Goal: Information Seeking & Learning: Learn about a topic

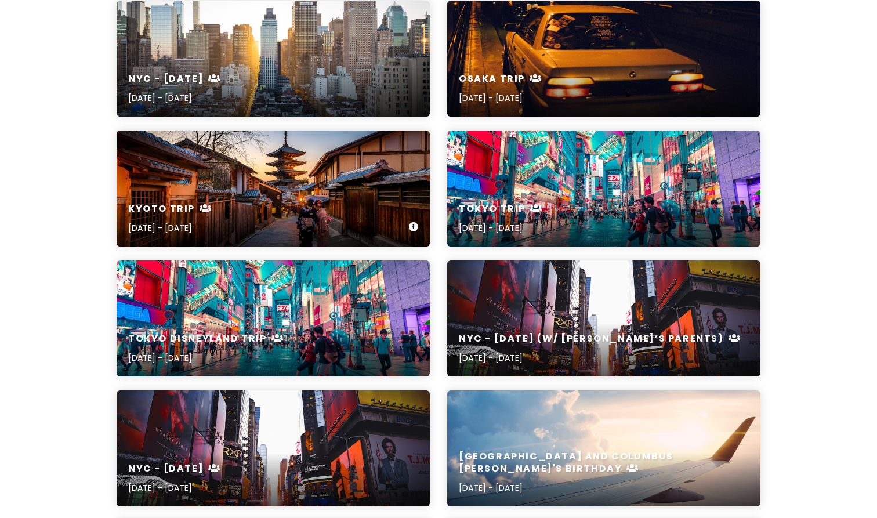
scroll to position [184, 0]
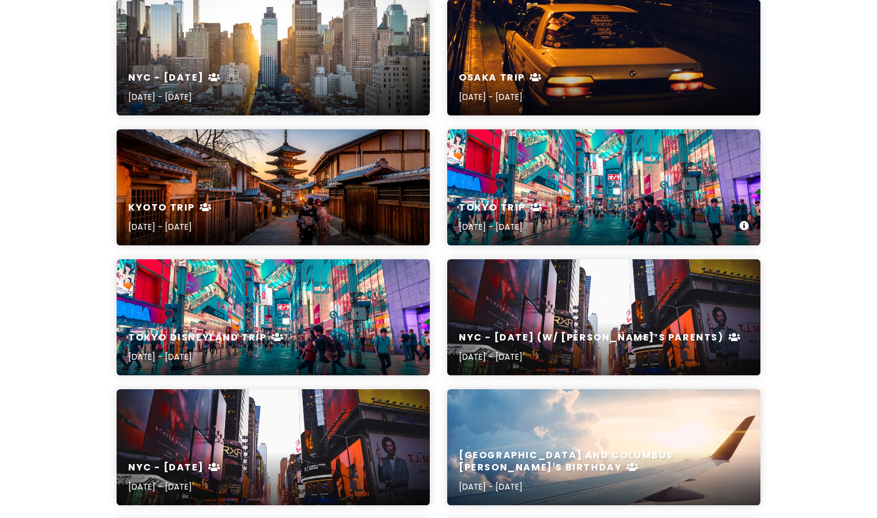
click at [523, 186] on div "Tokyo Trip [DATE] - [DATE]" at bounding box center [603, 187] width 313 height 116
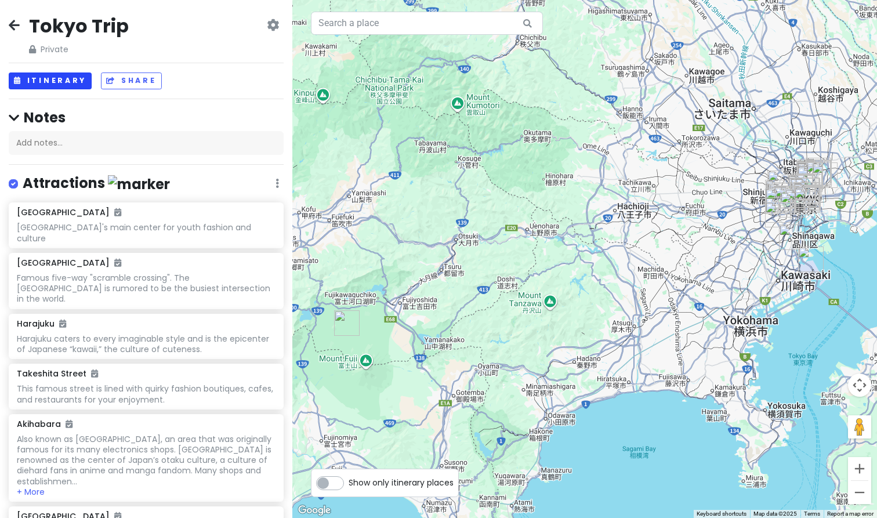
click at [71, 81] on button "Itinerary" at bounding box center [50, 81] width 83 height 17
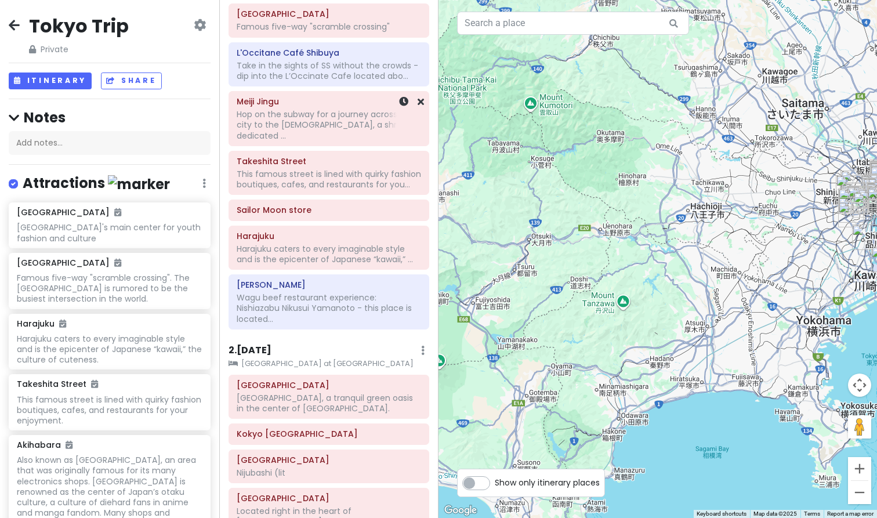
scroll to position [267, 0]
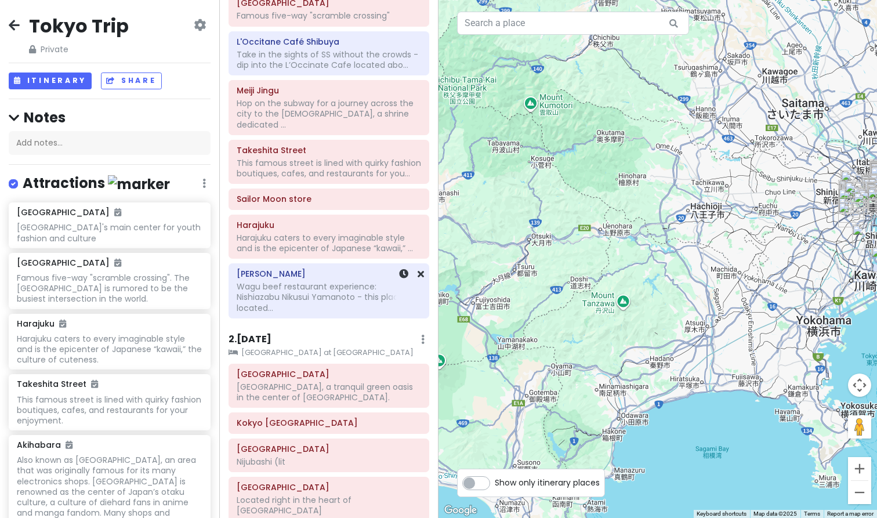
click at [331, 269] on h6 "[PERSON_NAME]" at bounding box center [329, 274] width 184 height 10
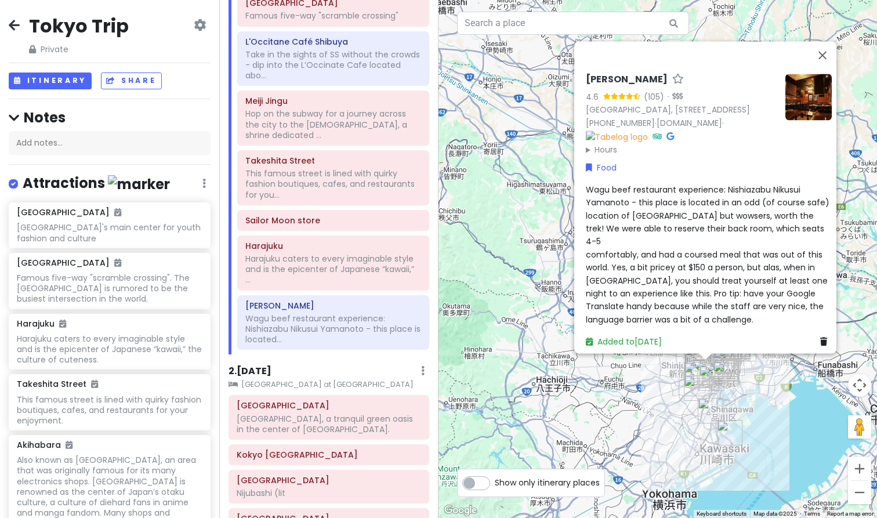
drag, startPoint x: 582, startPoint y: 77, endPoint x: 736, endPoint y: 84, distance: 153.3
click at [736, 84] on div "[PERSON_NAME]" at bounding box center [681, 82] width 190 height 17
copy h6 "[PERSON_NAME]"
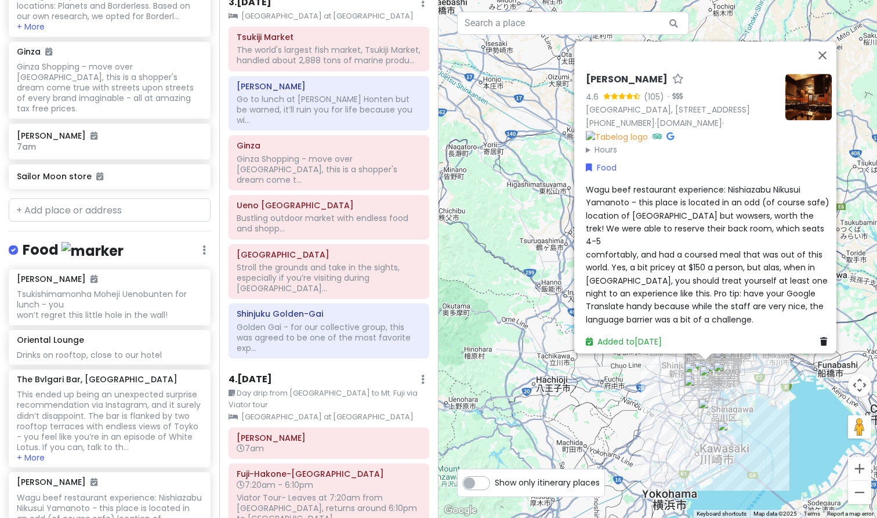
scroll to position [1203, 0]
click at [825, 56] on button "Close" at bounding box center [823, 55] width 28 height 28
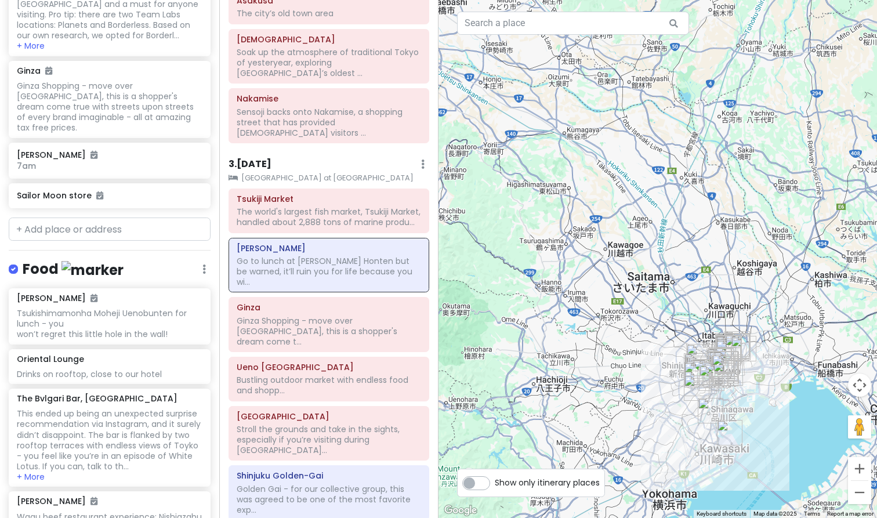
scroll to position [1851, 0]
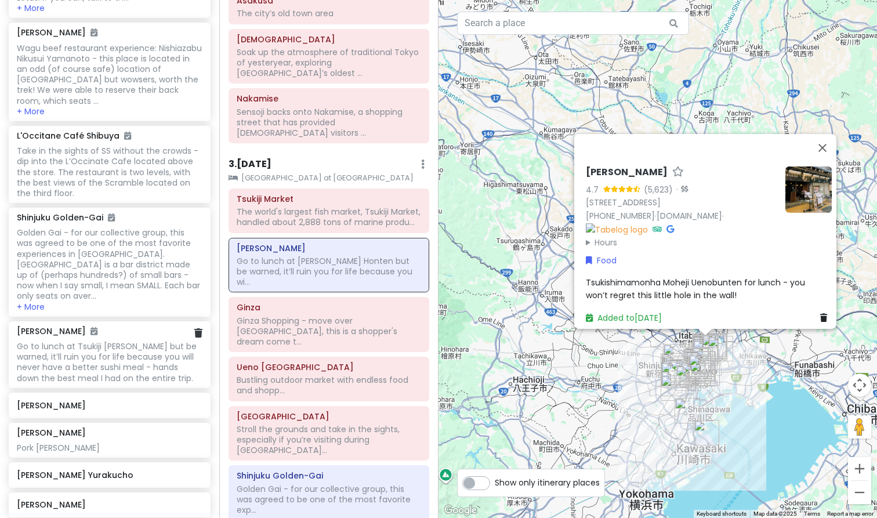
scroll to position [2339, 0]
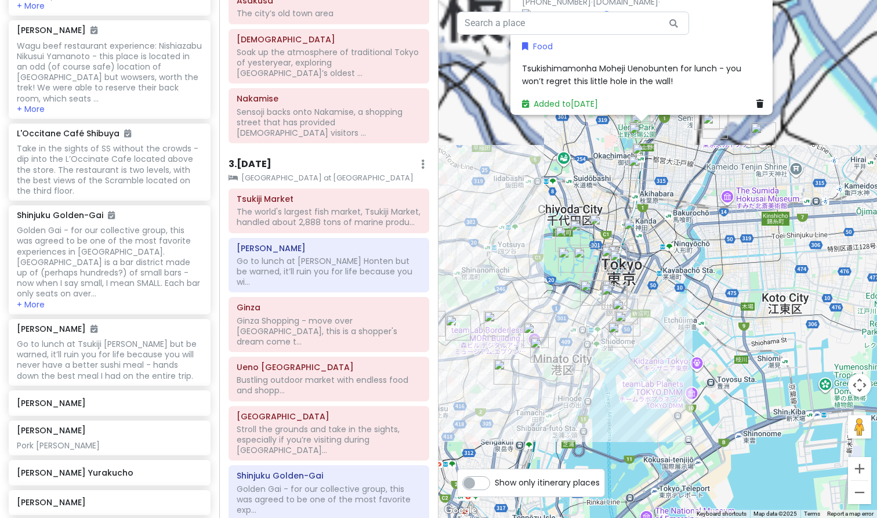
drag, startPoint x: 794, startPoint y: 323, endPoint x: 492, endPoint y: 508, distance: 353.6
click at [492, 508] on div "[PERSON_NAME] Ueno 4.7 (5,623) · 6-chōme-11-2 Ueno, [GEOGRAPHIC_DATA], [GEOGRAP…" at bounding box center [658, 259] width 439 height 518
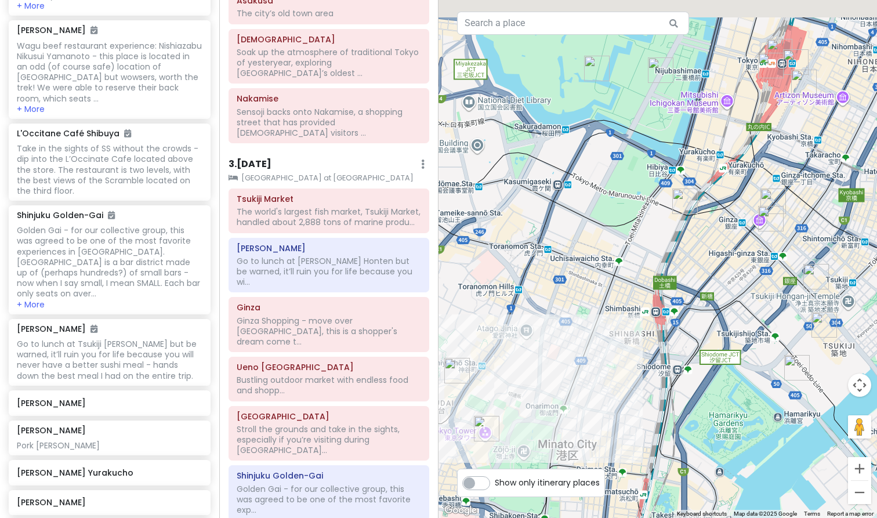
drag, startPoint x: 721, startPoint y: 140, endPoint x: 552, endPoint y: 400, distance: 310.7
click at [552, 400] on div "[PERSON_NAME] Ueno 4.7 (5,623) · 6-chōme-11-2 Ueno, [GEOGRAPHIC_DATA], [GEOGRAP…" at bounding box center [658, 259] width 439 height 518
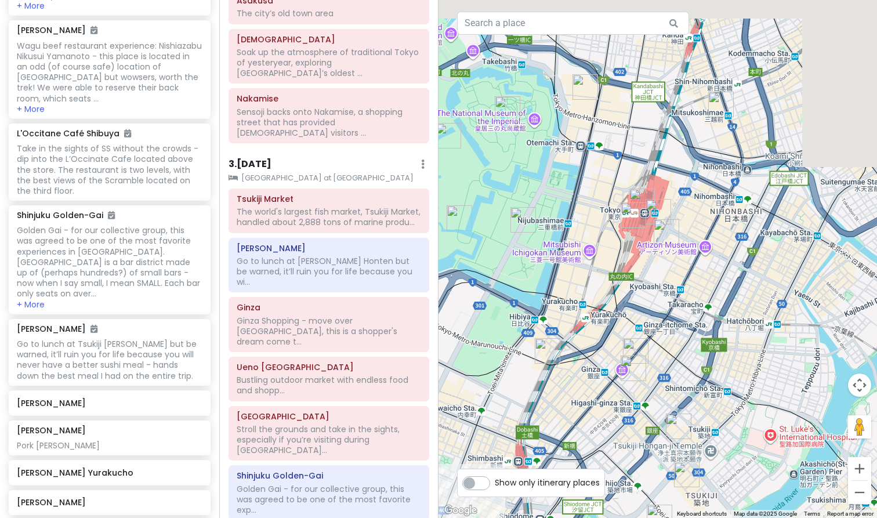
drag, startPoint x: 671, startPoint y: 265, endPoint x: 538, endPoint y: 386, distance: 179.5
click at [538, 386] on div "[PERSON_NAME] Ueno 4.7 (5,623) · 6-chōme-11-2 Ueno, [GEOGRAPHIC_DATA], [GEOGRAP…" at bounding box center [658, 259] width 439 height 518
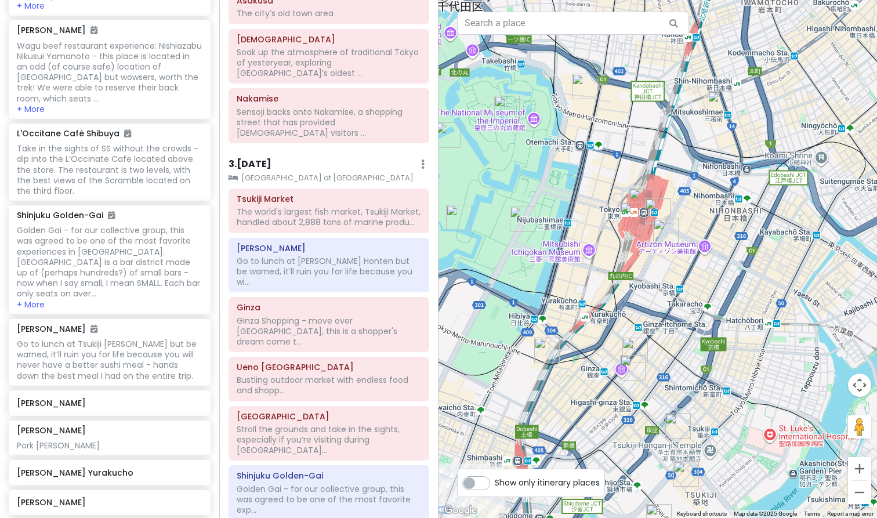
click at [649, 204] on img "Tenkiyo Tokyo Station Grand Roof Store" at bounding box center [658, 211] width 26 height 26
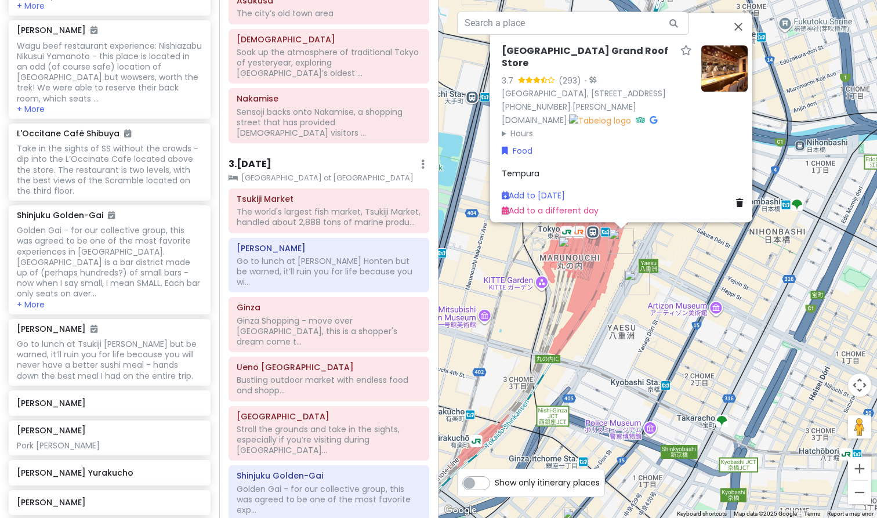
click at [632, 276] on img "The Bvlgari Bar, Bvlgari Hotel Tokyo" at bounding box center [637, 283] width 26 height 26
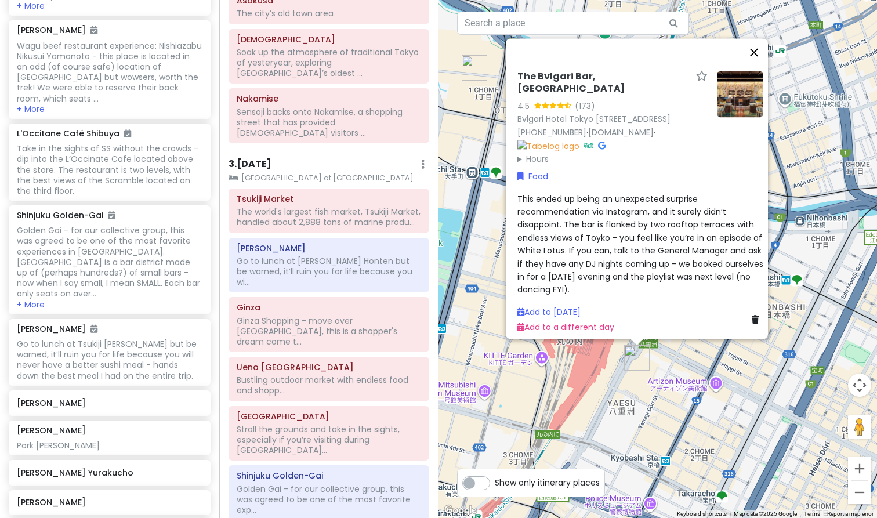
click at [762, 53] on button "Close" at bounding box center [754, 52] width 28 height 28
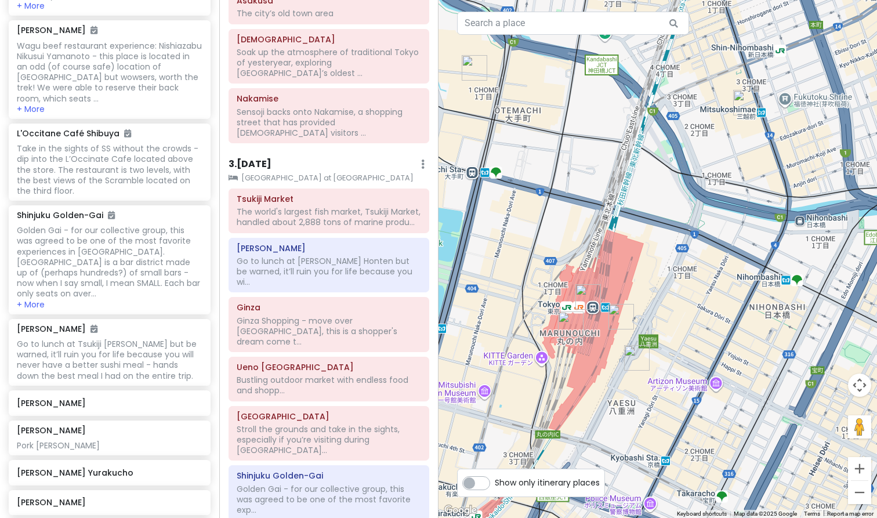
click at [619, 314] on img "Tenkiyo Tokyo Station Grand Roof Store" at bounding box center [622, 317] width 26 height 26
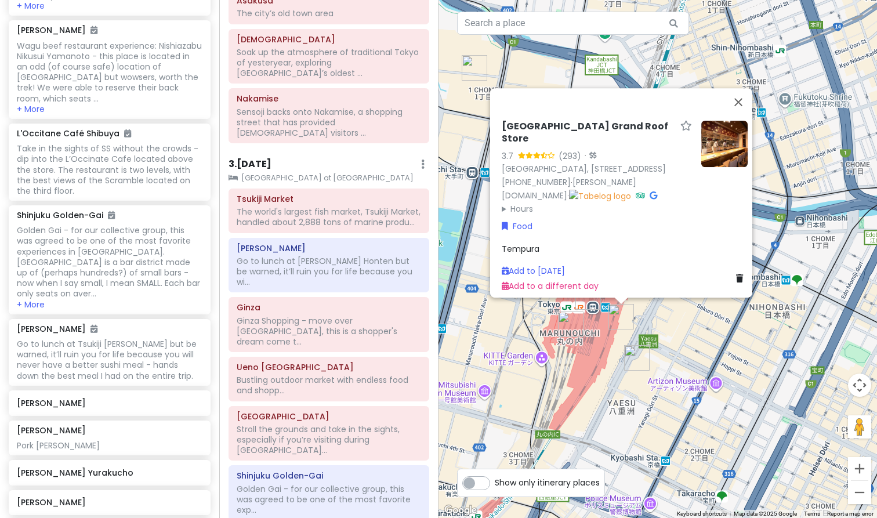
click at [560, 121] on h6 "[GEOGRAPHIC_DATA] Grand Roof Store" at bounding box center [589, 133] width 174 height 24
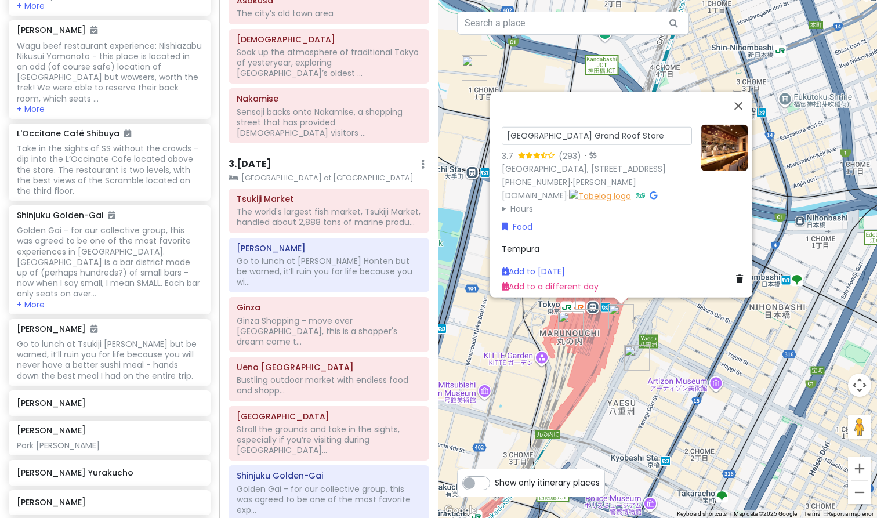
click at [631, 189] on img at bounding box center [600, 195] width 62 height 13
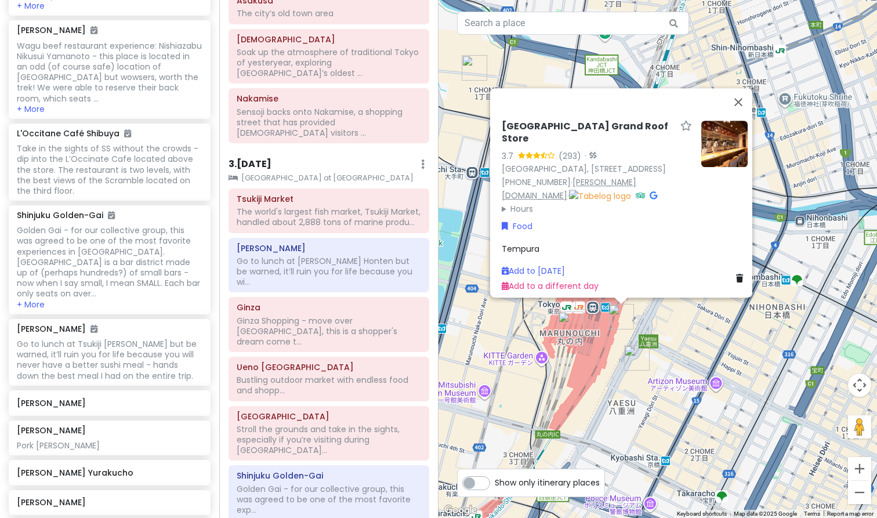
click at [592, 192] on link "[PERSON_NAME][DOMAIN_NAME]" at bounding box center [569, 188] width 135 height 25
click at [631, 191] on img at bounding box center [600, 195] width 62 height 13
click at [612, 390] on div "[GEOGRAPHIC_DATA] Grand Roof Store 3.7 (293) · [GEOGRAPHIC_DATA], [STREET_ADDRE…" at bounding box center [658, 259] width 439 height 518
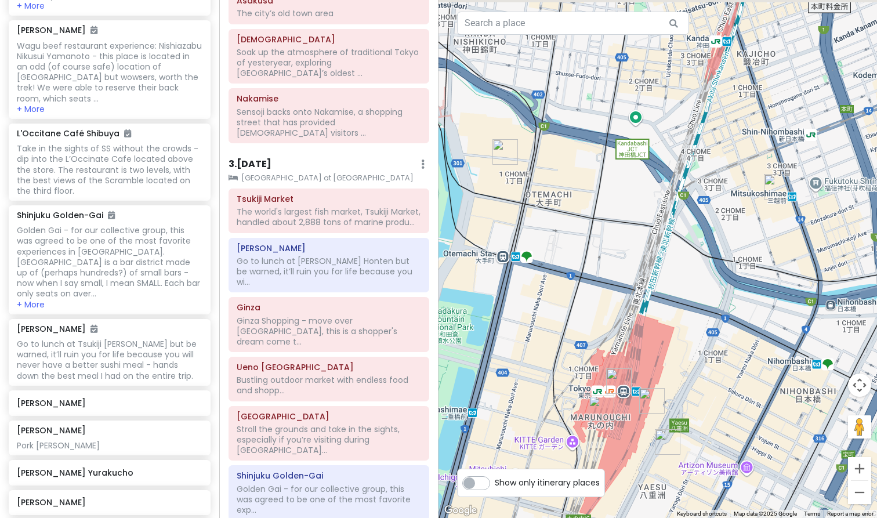
drag, startPoint x: 612, startPoint y: 390, endPoint x: 645, endPoint y: 475, distance: 90.9
click at [645, 475] on div at bounding box center [658, 259] width 439 height 518
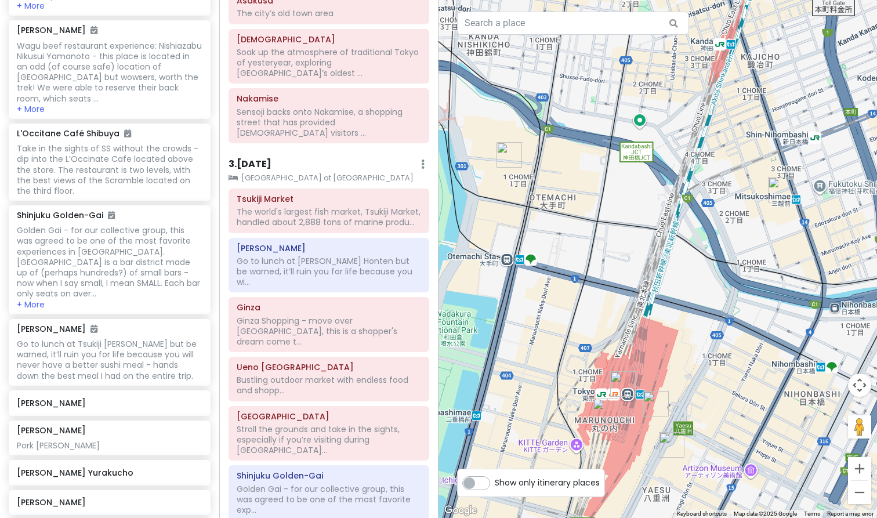
click at [777, 180] on img "Oriental Lounge" at bounding box center [781, 190] width 26 height 26
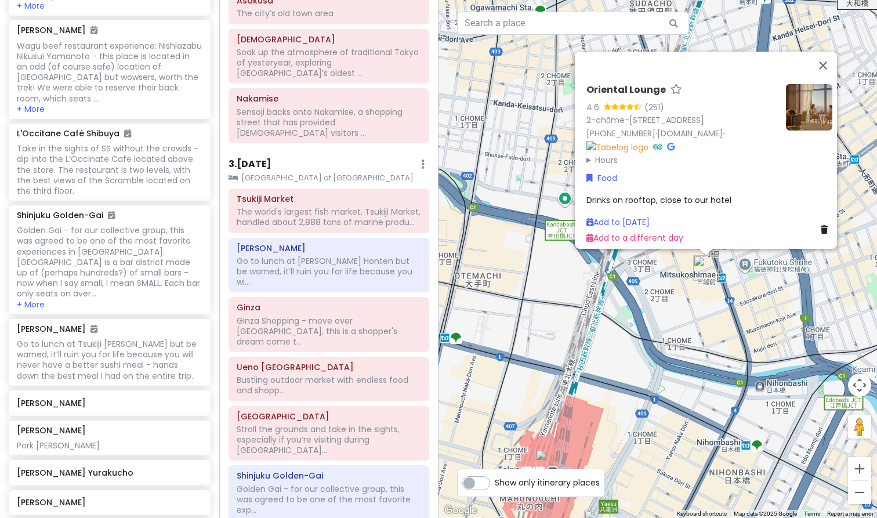
click at [712, 336] on div "Oriental Lounge 4.6 (251) 2-chōme-1-1 Nihonbashimuromachi, [GEOGRAPHIC_DATA], […" at bounding box center [658, 259] width 439 height 518
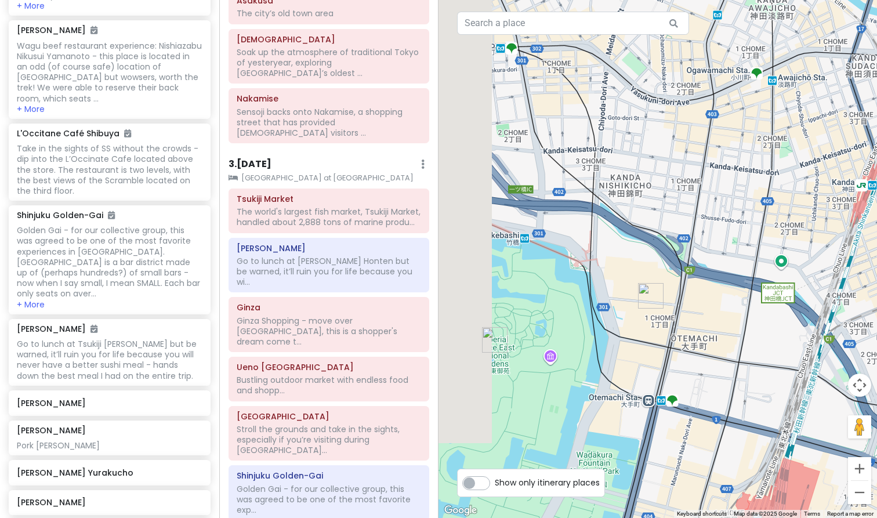
drag, startPoint x: 570, startPoint y: 233, endPoint x: 798, endPoint y: 298, distance: 237.2
click at [798, 298] on div at bounding box center [658, 259] width 439 height 518
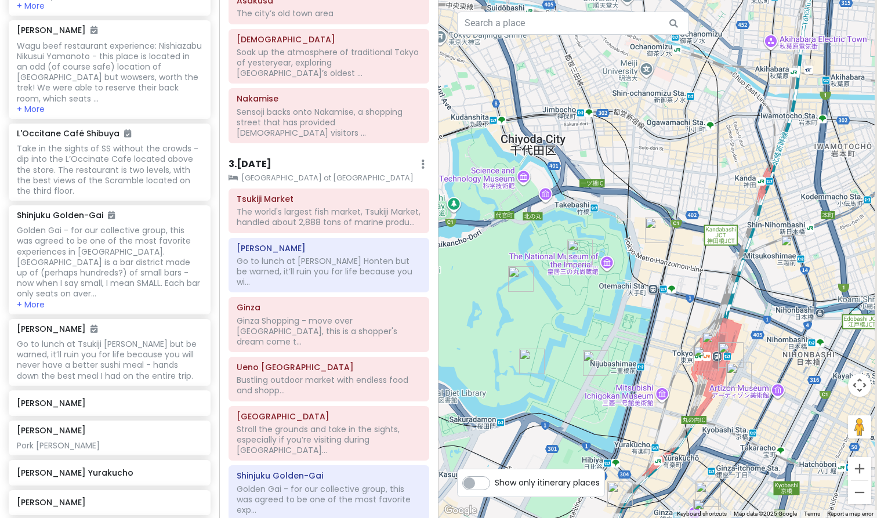
drag, startPoint x: 797, startPoint y: 299, endPoint x: 676, endPoint y: 168, distance: 178.1
click at [676, 168] on div at bounding box center [658, 259] width 439 height 518
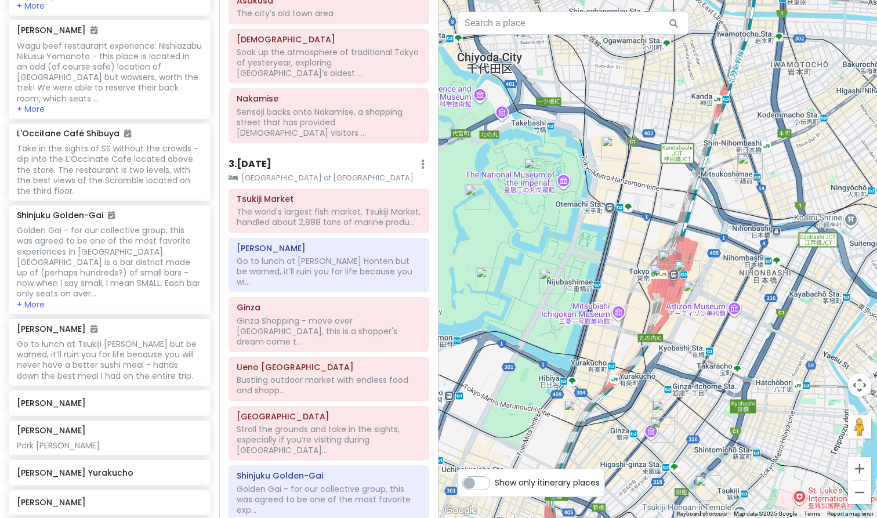
click at [588, 406] on img "Sushi Zanmai Yurakucho" at bounding box center [577, 413] width 26 height 26
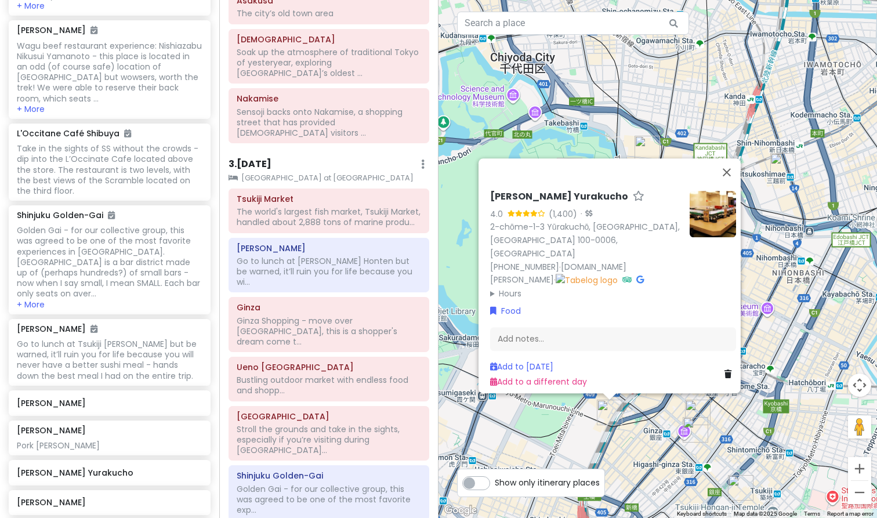
click at [741, 494] on img "Tonkatsu Hasegawa Higashi Ginza" at bounding box center [741, 488] width 26 height 26
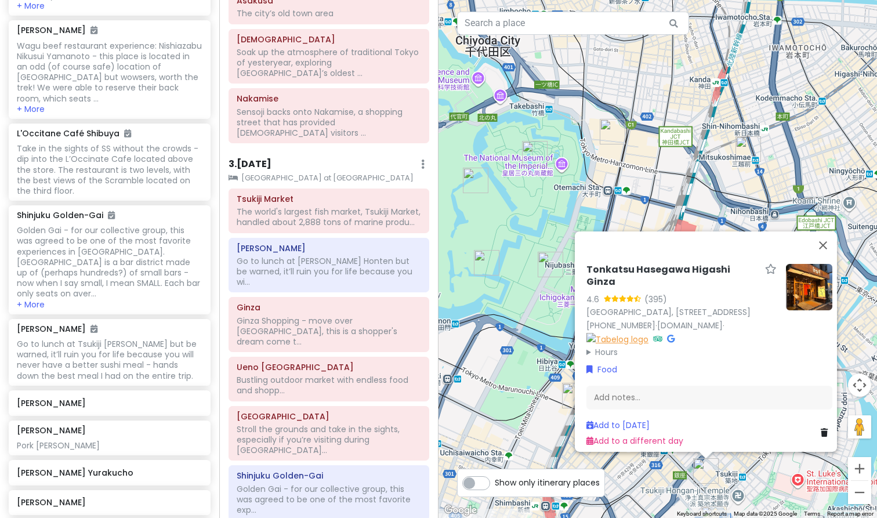
click at [586, 335] on img at bounding box center [617, 338] width 62 height 13
click at [509, 397] on div "Tonkatsu Hasegawa Higashi Ginza 4.6 (395) [GEOGRAPHIC_DATA], [STREET_ADDRESS] […" at bounding box center [658, 259] width 439 height 518
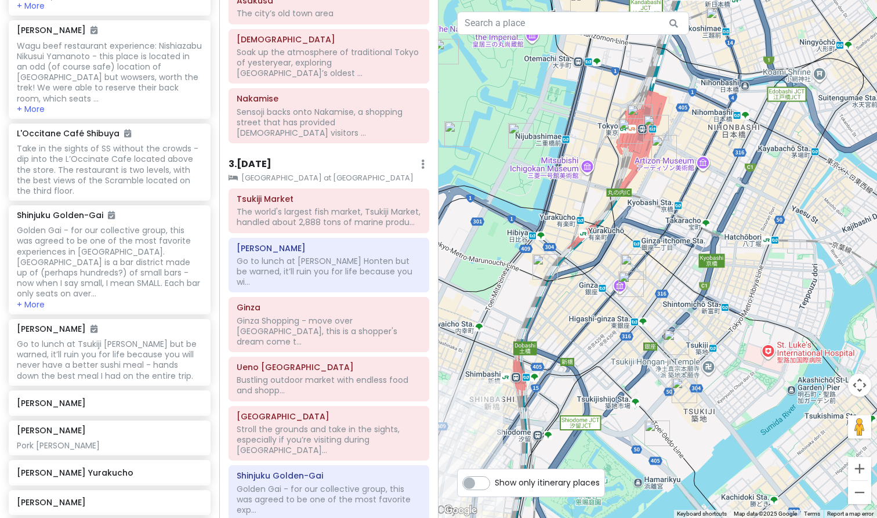
drag, startPoint x: 530, startPoint y: 383, endPoint x: 498, endPoint y: 251, distance: 135.9
click at [498, 251] on div at bounding box center [658, 259] width 439 height 518
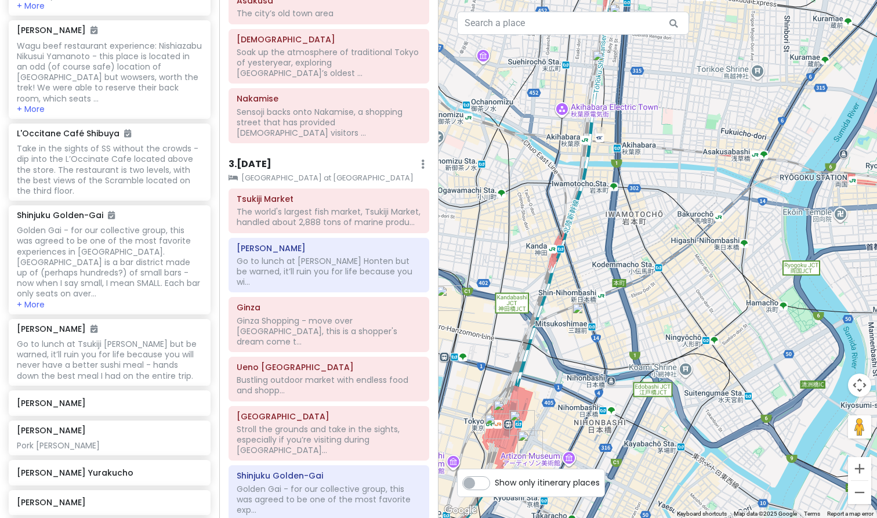
drag, startPoint x: 603, startPoint y: 212, endPoint x: 472, endPoint y: 517, distance: 332.3
click at [472, 517] on div "7 4 10 8 6 5 3 1 2 9 Keyboard shortcuts Map Data Map data ©2025 Google Map data…" at bounding box center [658, 259] width 439 height 518
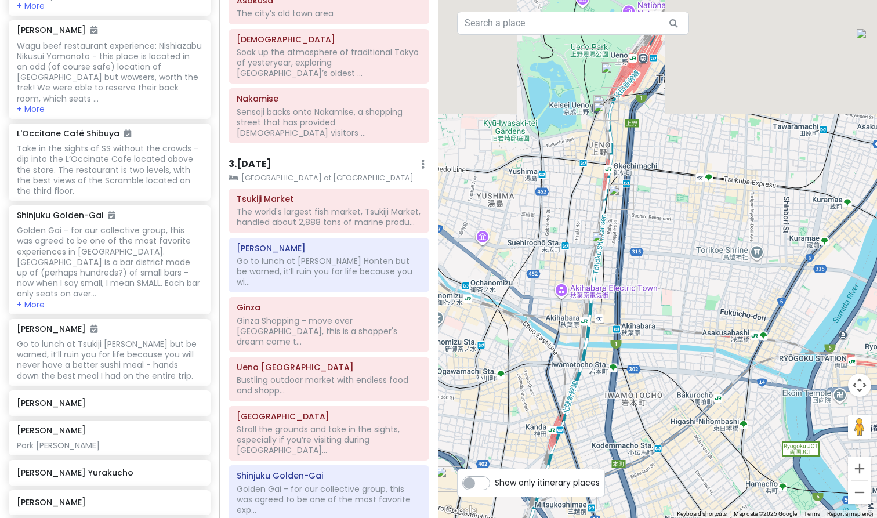
drag, startPoint x: 509, startPoint y: 261, endPoint x: 505, endPoint y: 445, distance: 183.9
click at [505, 445] on div at bounding box center [658, 259] width 439 height 518
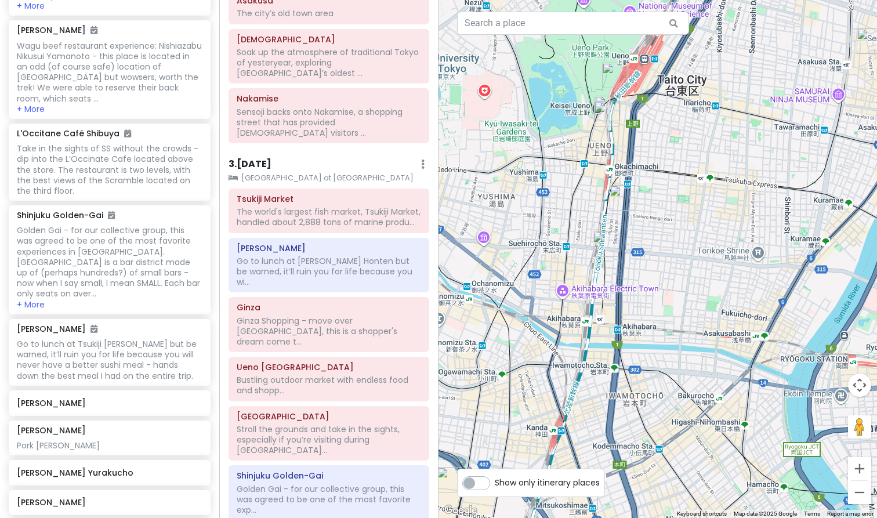
click at [624, 200] on img "Coco Ichibanya" at bounding box center [623, 198] width 26 height 26
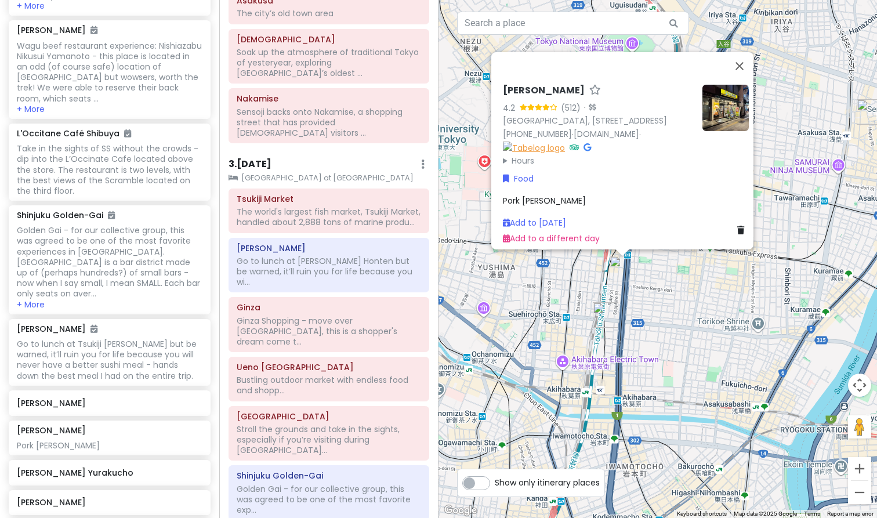
click at [565, 141] on img at bounding box center [534, 147] width 62 height 13
click at [516, 311] on div "[PERSON_NAME] 4.2 (512) · [GEOGRAPHIC_DATA], [STREET_ADDRESS] [PHONE_NUMBER] · …" at bounding box center [658, 259] width 439 height 518
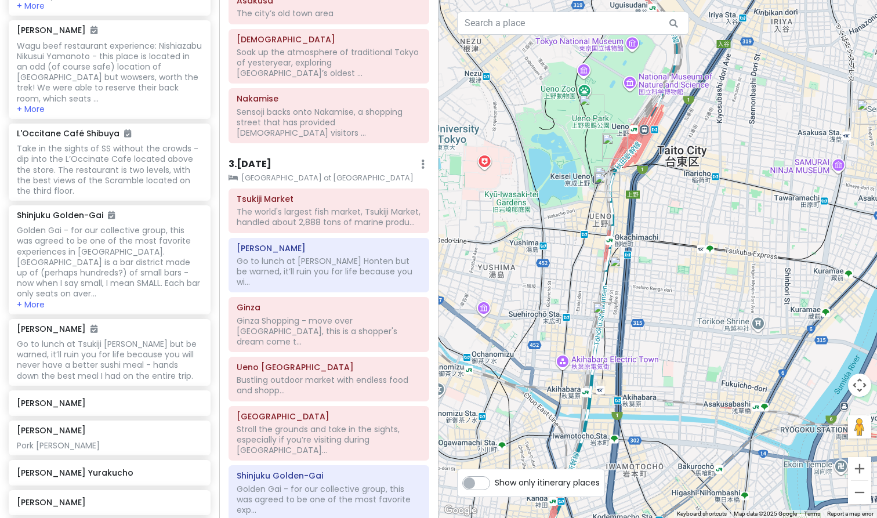
click at [613, 143] on img "Ichiran Ramen" at bounding box center [615, 146] width 26 height 26
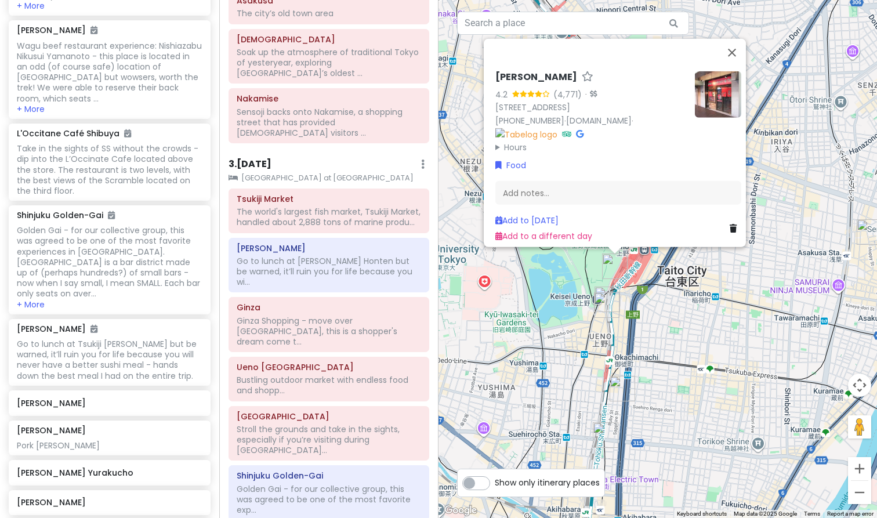
click at [718, 314] on div "Ichiran Ramen 4.2 (4,771) · 7-chōme-1-1 Ueno, [GEOGRAPHIC_DATA], [GEOGRAPHIC_DA…" at bounding box center [658, 259] width 439 height 518
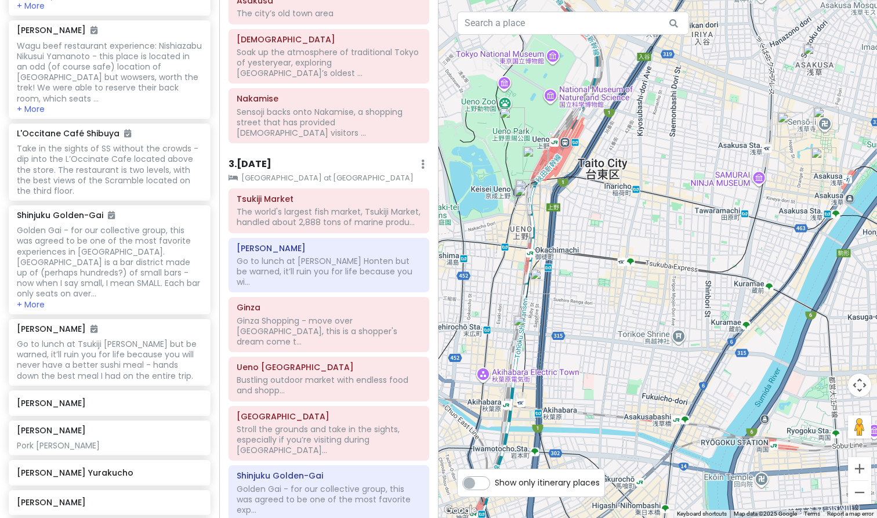
drag, startPoint x: 690, startPoint y: 383, endPoint x: 613, endPoint y: 273, distance: 135.0
click at [613, 273] on div at bounding box center [658, 259] width 439 height 518
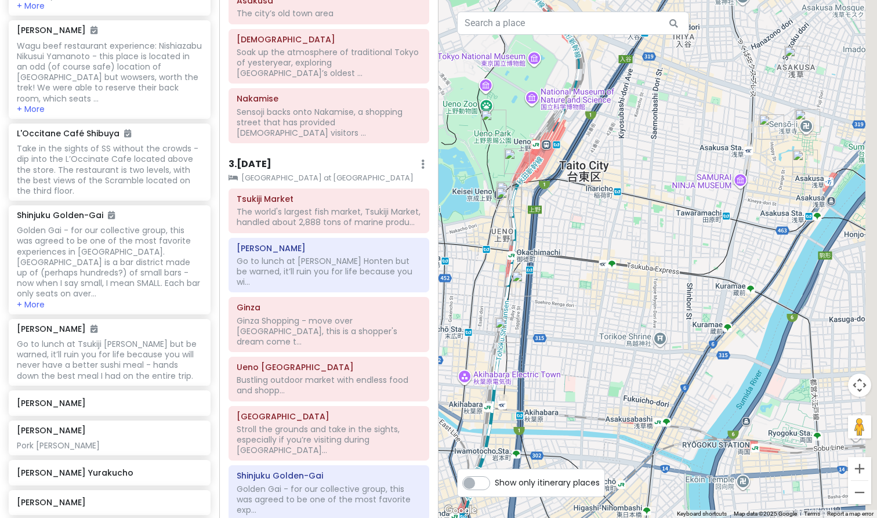
drag, startPoint x: 699, startPoint y: 218, endPoint x: 605, endPoint y: 255, distance: 101.0
click at [604, 255] on div at bounding box center [658, 259] width 439 height 518
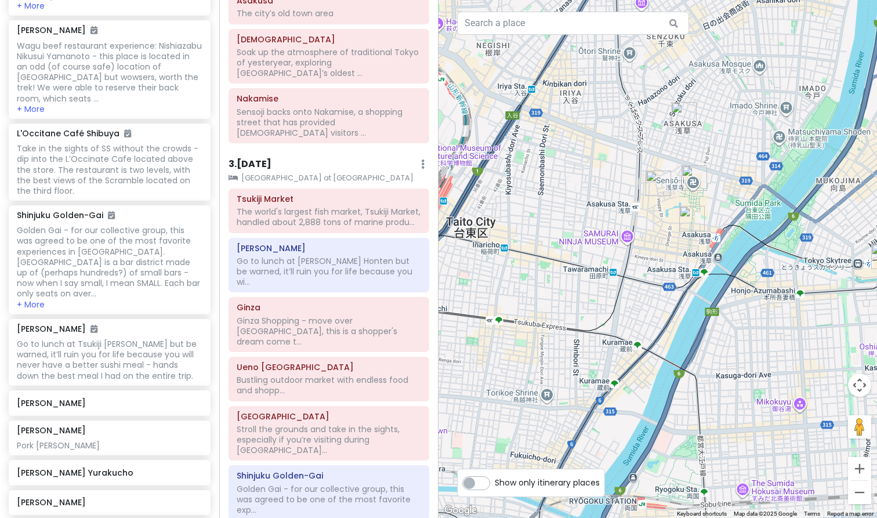
click at [658, 183] on img "FUGLEN ASAKUSA" at bounding box center [659, 184] width 26 height 26
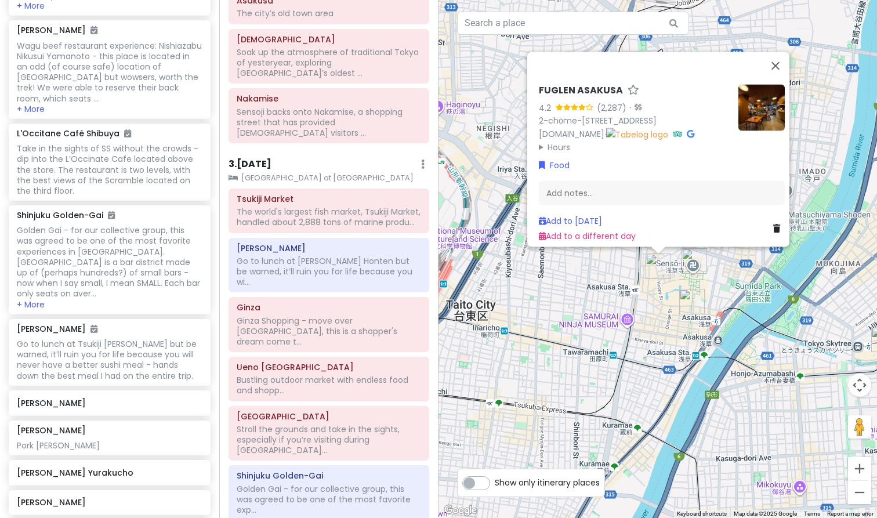
click at [556, 314] on div "FUGLEN ASAKUSA 4.2 (2,287) · 2-chōme-6-15 [GEOGRAPHIC_DATA], [GEOGRAPHIC_DATA],…" at bounding box center [658, 259] width 439 height 518
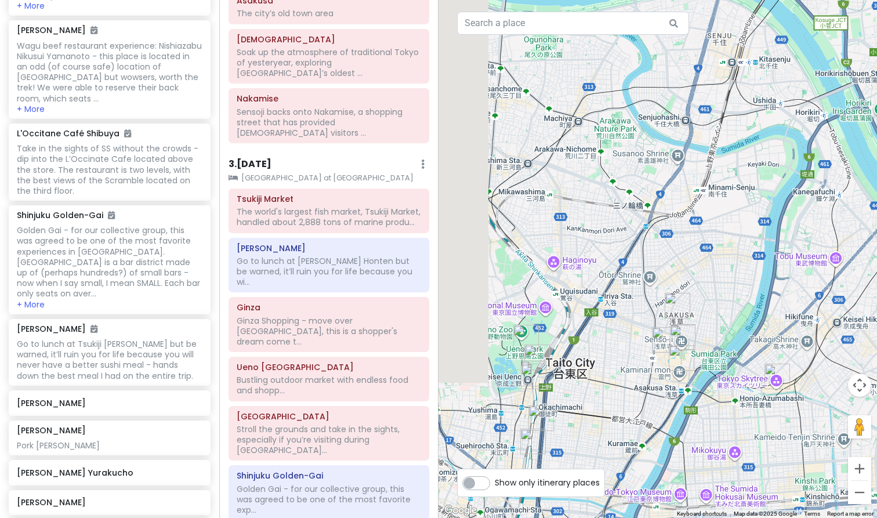
drag, startPoint x: 574, startPoint y: 279, endPoint x: 675, endPoint y: 390, distance: 150.7
click at [675, 390] on div at bounding box center [658, 259] width 439 height 518
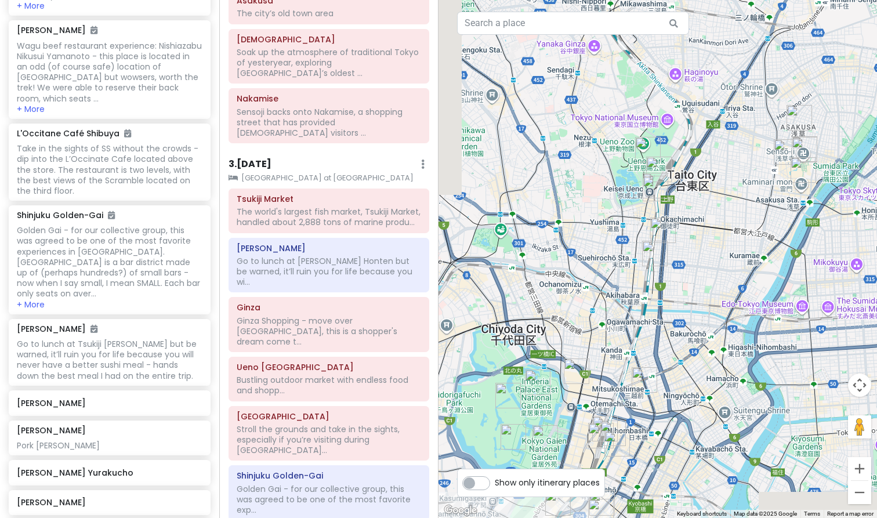
drag, startPoint x: 687, startPoint y: 338, endPoint x: 772, endPoint y: 71, distance: 279.4
click at [772, 72] on div at bounding box center [658, 259] width 439 height 518
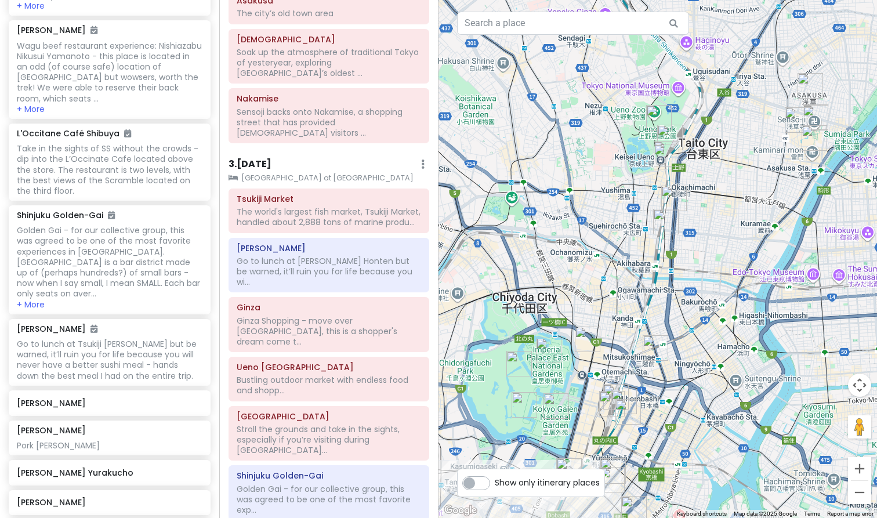
drag, startPoint x: 697, startPoint y: 334, endPoint x: 748, endPoint y: 227, distance: 118.0
click at [748, 227] on div at bounding box center [658, 259] width 439 height 518
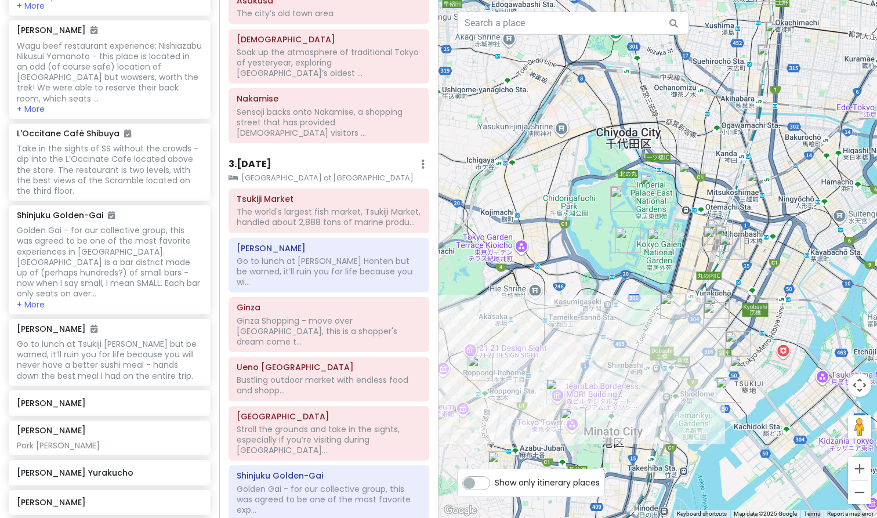
drag, startPoint x: 581, startPoint y: 347, endPoint x: 636, endPoint y: 316, distance: 64.2
click at [636, 316] on div at bounding box center [658, 259] width 439 height 518
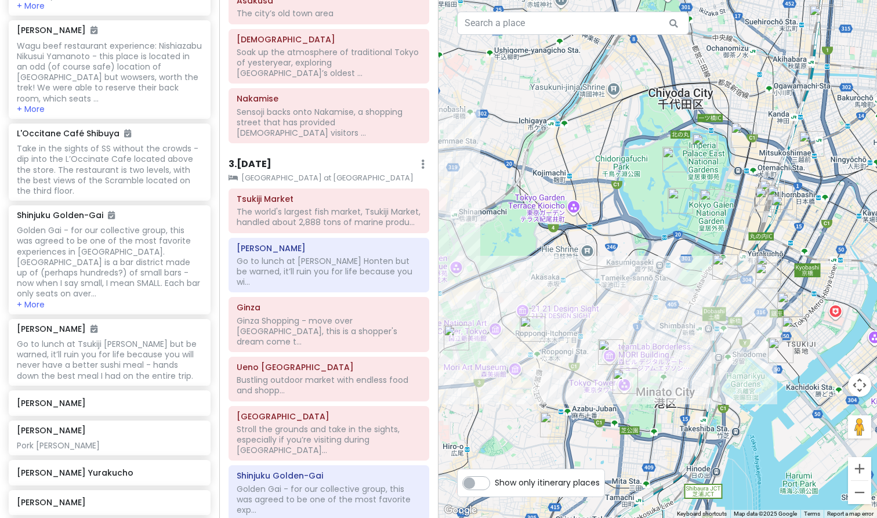
click at [533, 335] on img "Iruca Tokyo Roppongi" at bounding box center [533, 329] width 26 height 26
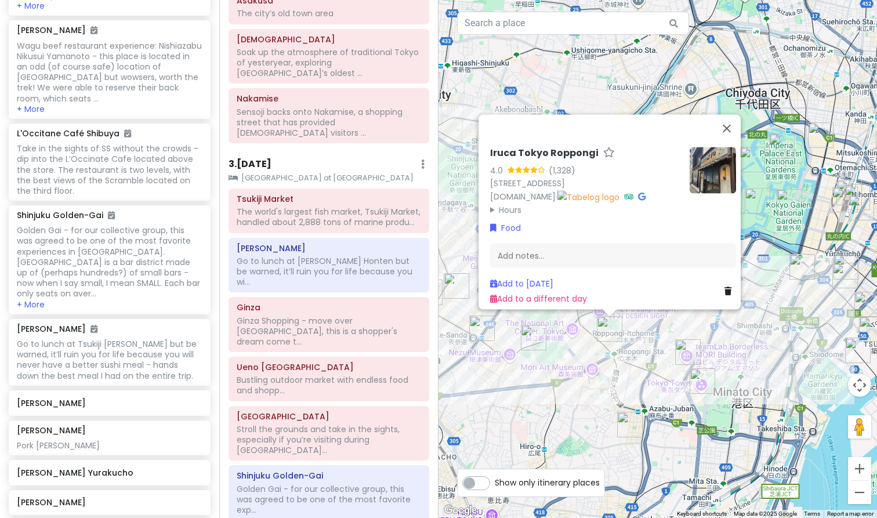
click at [637, 422] on img "Pizza Strada" at bounding box center [630, 425] width 26 height 26
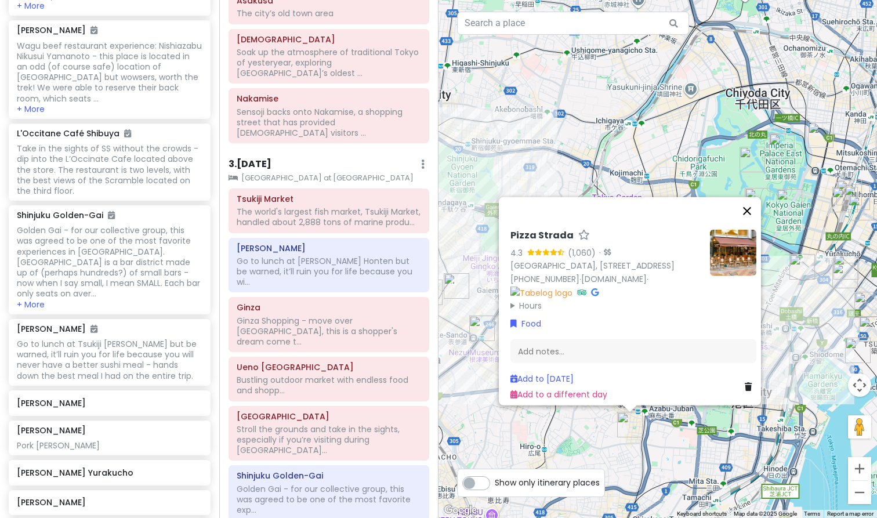
click at [755, 197] on button "Close" at bounding box center [747, 211] width 28 height 28
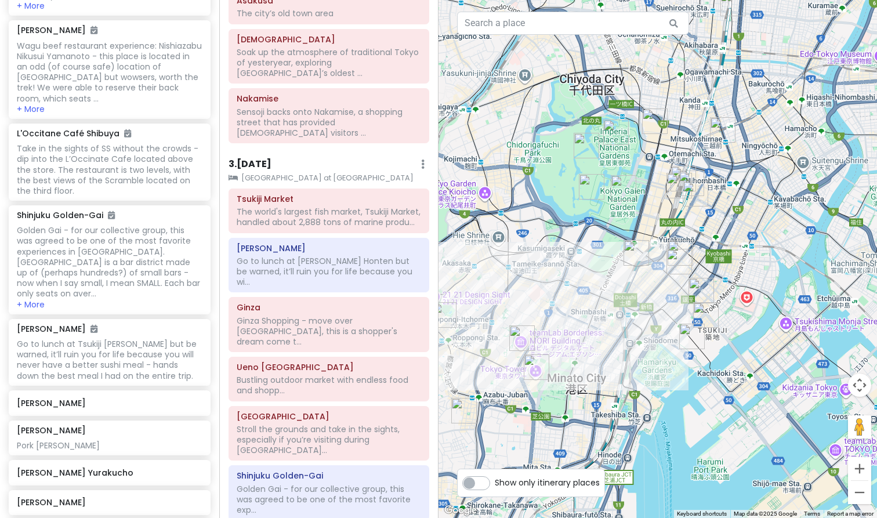
drag, startPoint x: 766, startPoint y: 215, endPoint x: 599, endPoint y: 201, distance: 167.1
click at [599, 201] on div at bounding box center [658, 259] width 439 height 518
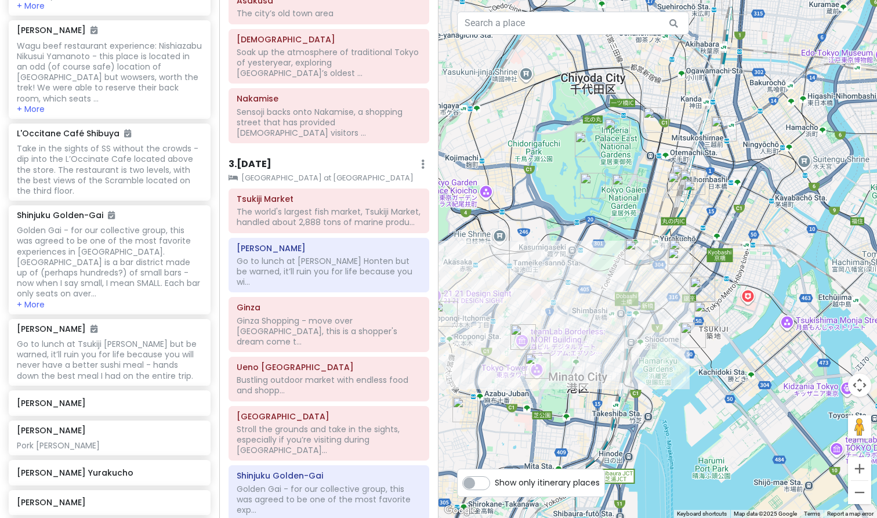
click at [705, 311] on img "Tsukiji Sushi Sei Honten" at bounding box center [707, 314] width 26 height 26
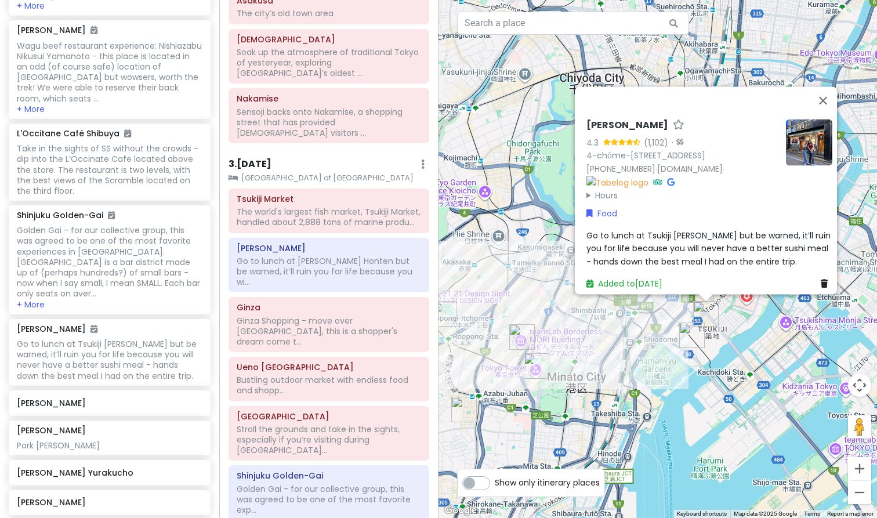
click at [727, 343] on div "Tsukiji Sushi Sei Honten 4.3 (1,102) · 4-chōme-13-9 [GEOGRAPHIC_DATA], [GEOGRAP…" at bounding box center [658, 259] width 439 height 518
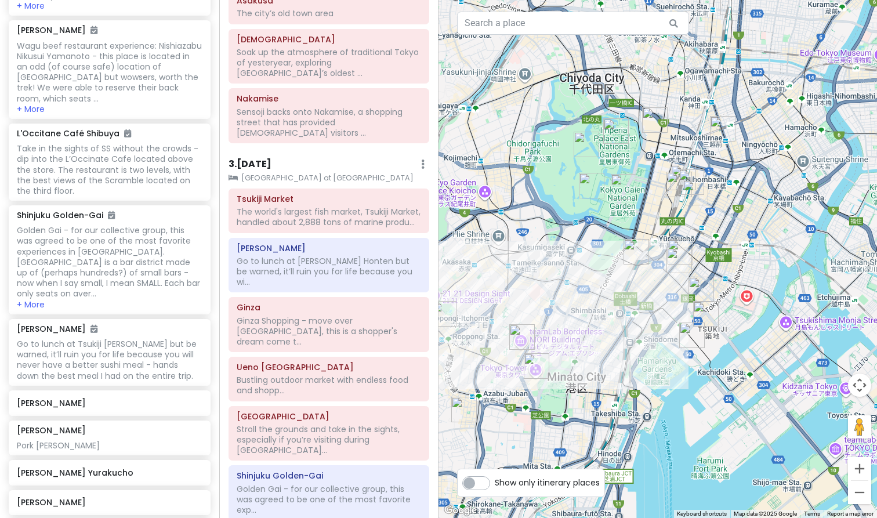
click at [704, 287] on img "Tonkatsu Hasegawa Higashi Ginza" at bounding box center [702, 290] width 26 height 26
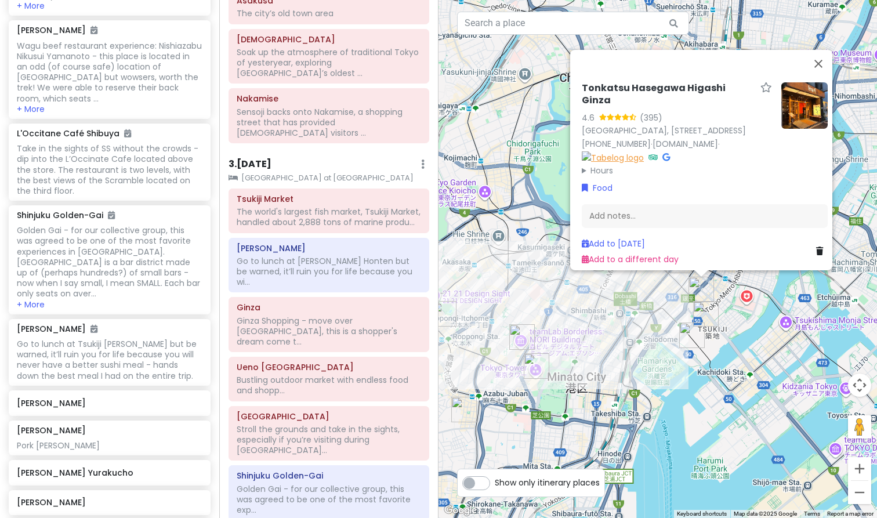
click at [582, 151] on img at bounding box center [613, 157] width 62 height 13
click at [483, 323] on div "Tonkatsu Hasegawa Higashi Ginza 4.6 (395) [GEOGRAPHIC_DATA], [STREET_ADDRESS] […" at bounding box center [658, 259] width 439 height 518
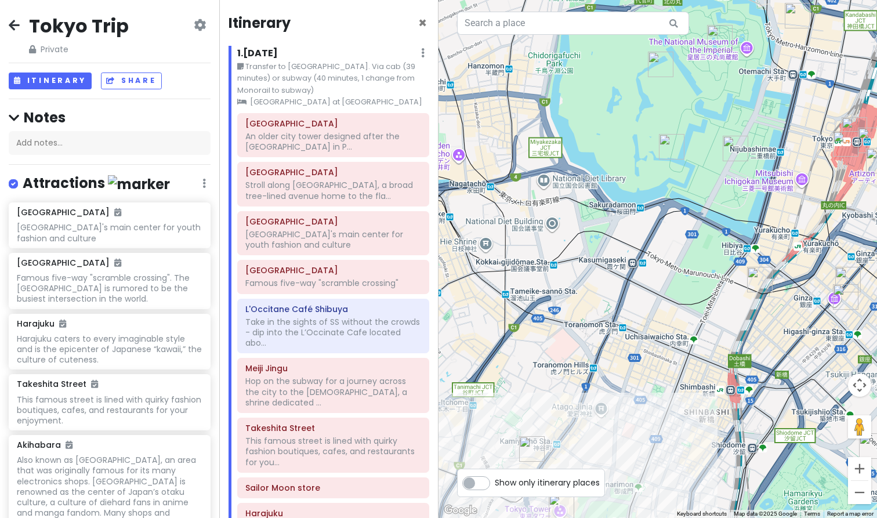
scroll to position [0, 0]
click at [6, 23] on div "Tokyo Trip Private Change Dates Make a Copy Delete Trip Go Pro ⚡️ Give Feedback…" at bounding box center [109, 259] width 219 height 518
click at [13, 24] on icon at bounding box center [14, 24] width 11 height 9
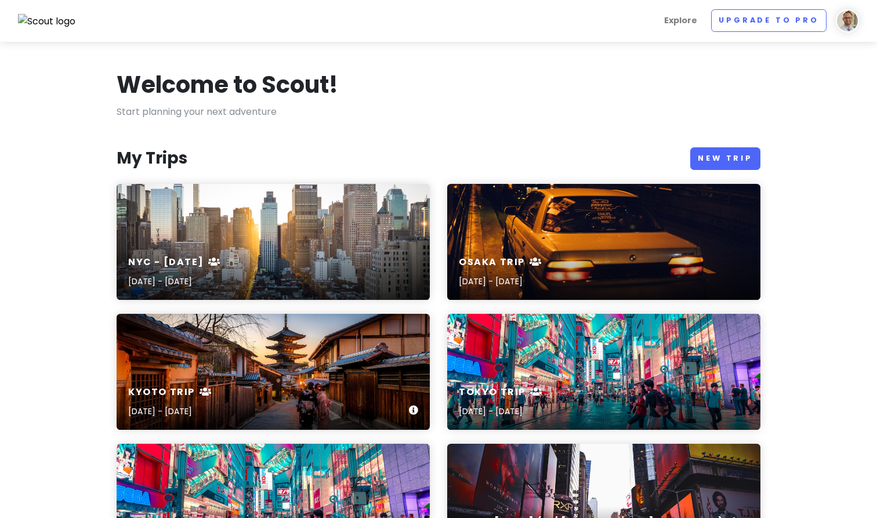
click at [323, 376] on div "Kyoto Trip [DATE] - [DATE]" at bounding box center [273, 402] width 313 height 55
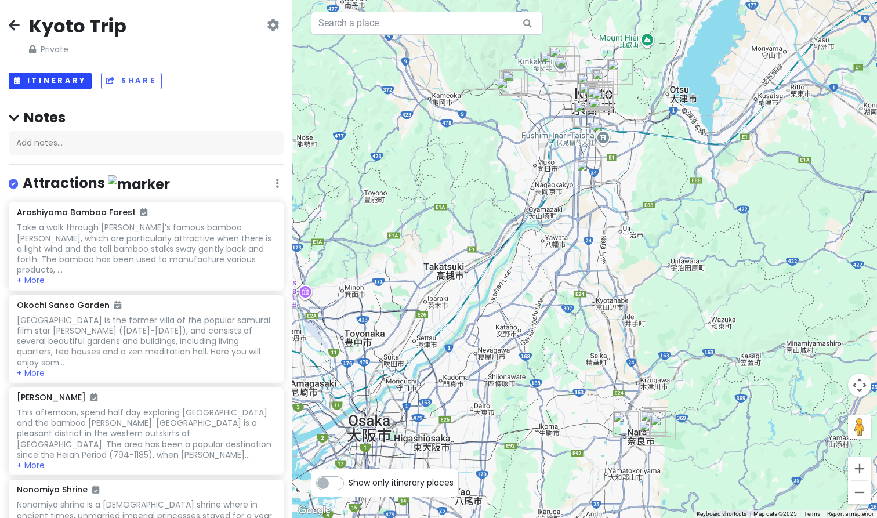
click at [39, 73] on button "Itinerary" at bounding box center [50, 81] width 83 height 17
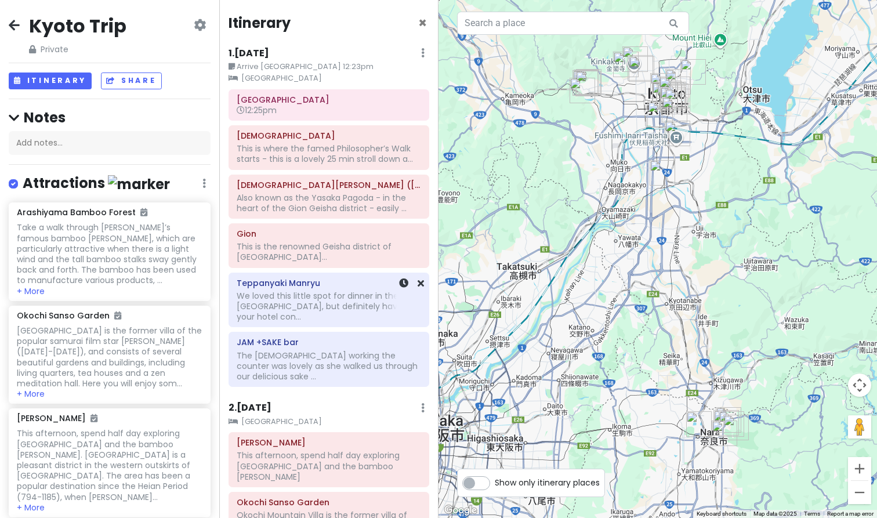
click at [365, 309] on div "We loved this little spot for dinner in the [GEOGRAPHIC_DATA], but definitely h…" at bounding box center [329, 307] width 184 height 32
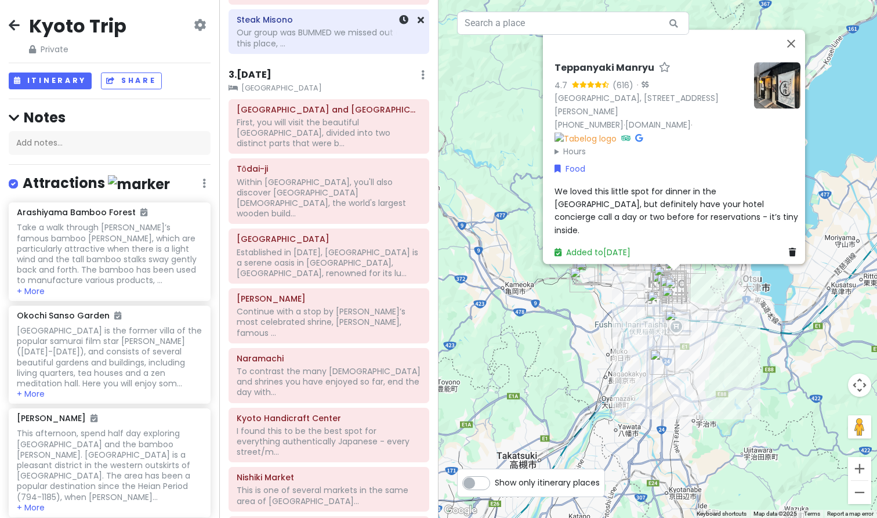
scroll to position [1005, 0]
click at [797, 49] on button "Close" at bounding box center [791, 44] width 28 height 28
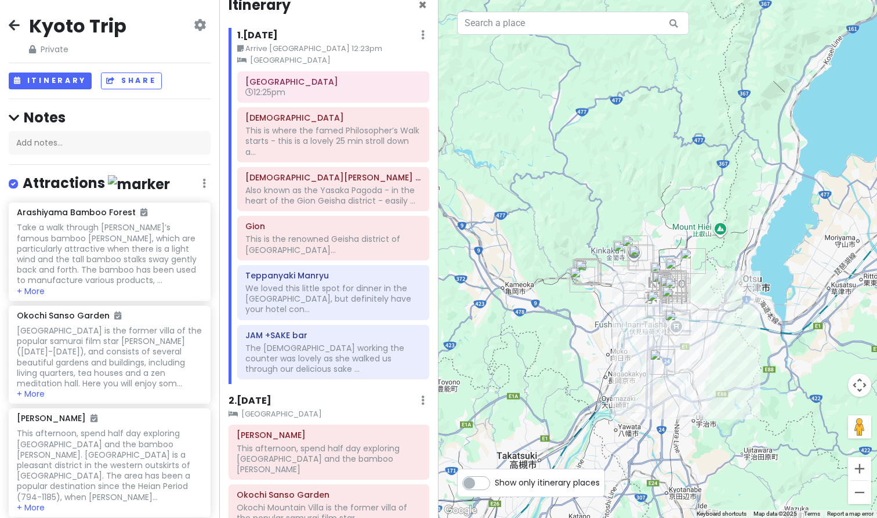
scroll to position [31, 0]
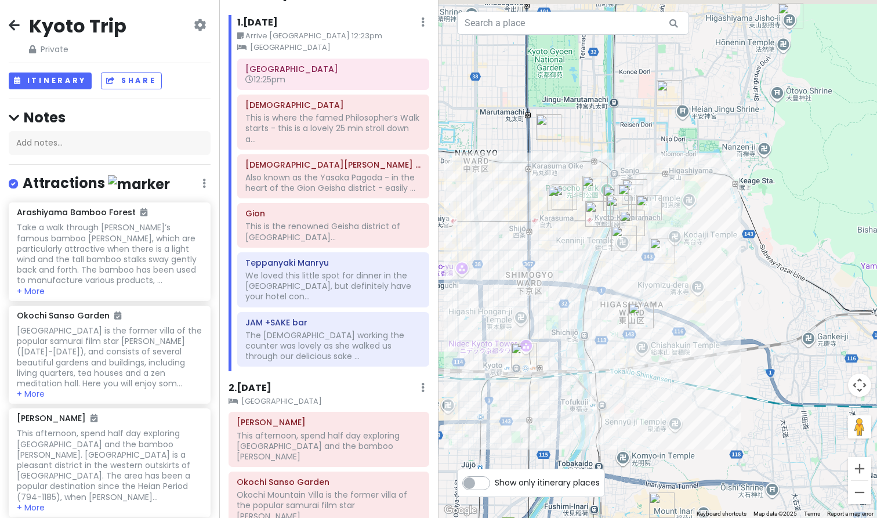
drag, startPoint x: 751, startPoint y: 312, endPoint x: 648, endPoint y: 334, distance: 105.6
click at [648, 334] on div at bounding box center [658, 259] width 439 height 518
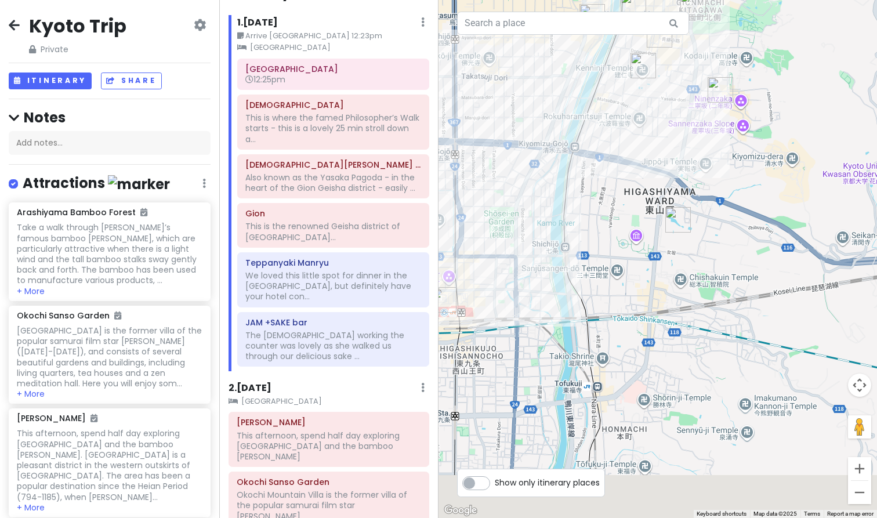
drag, startPoint x: 648, startPoint y: 334, endPoint x: 715, endPoint y: 211, distance: 139.9
click at [715, 211] on div at bounding box center [658, 259] width 439 height 518
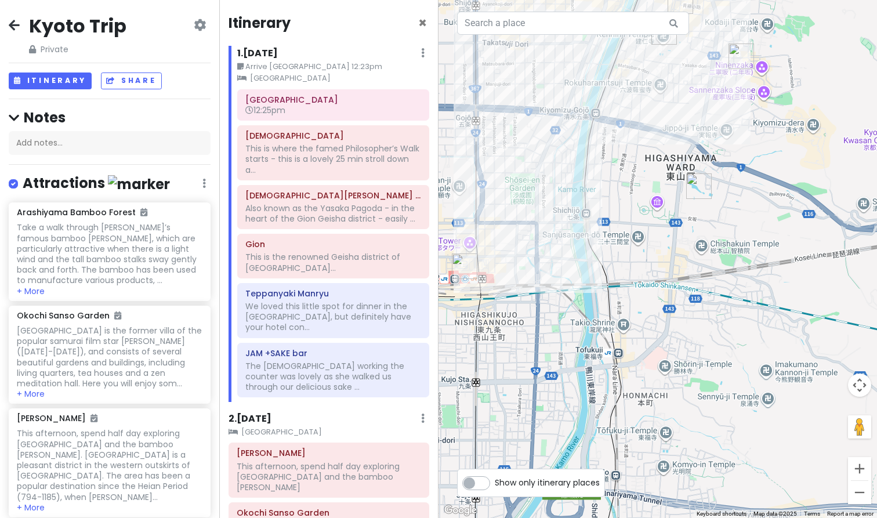
scroll to position [0, 0]
click at [295, 248] on div "Gion This is the renowned Geisha district of [GEOGRAPHIC_DATA]..." at bounding box center [333, 256] width 176 height 39
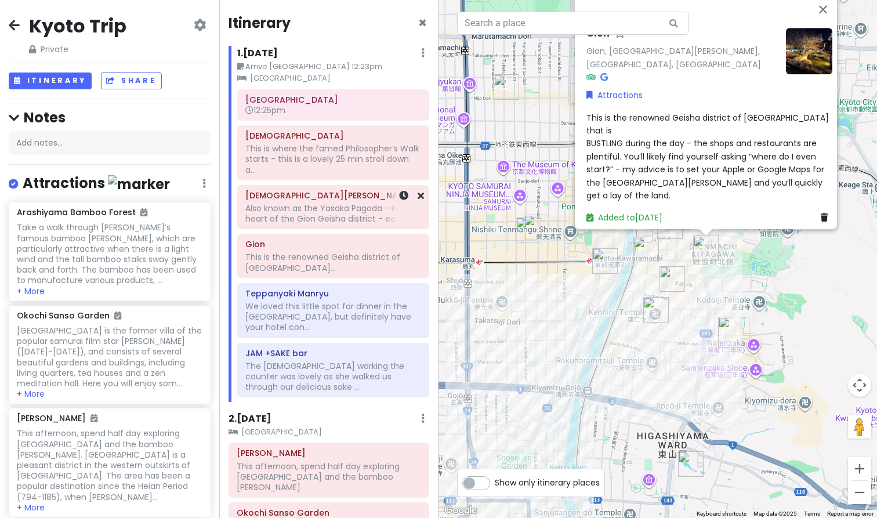
click at [303, 175] on div "Also known as the Yasaka Pagoda - in the heart of the Gion Geisha district - ea…" at bounding box center [333, 159] width 176 height 32
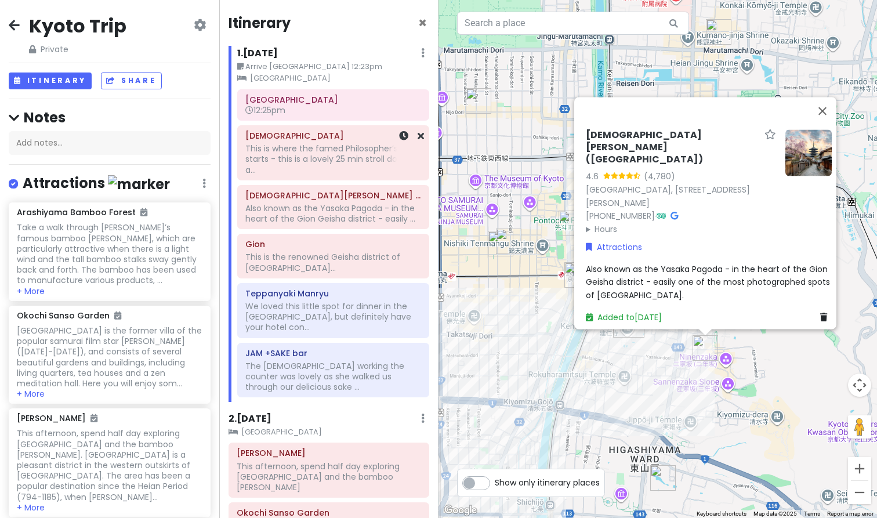
click at [312, 170] on div "This is where the famed Philosopher’s Walk starts - this is a lovely 25 min str…" at bounding box center [333, 159] width 176 height 32
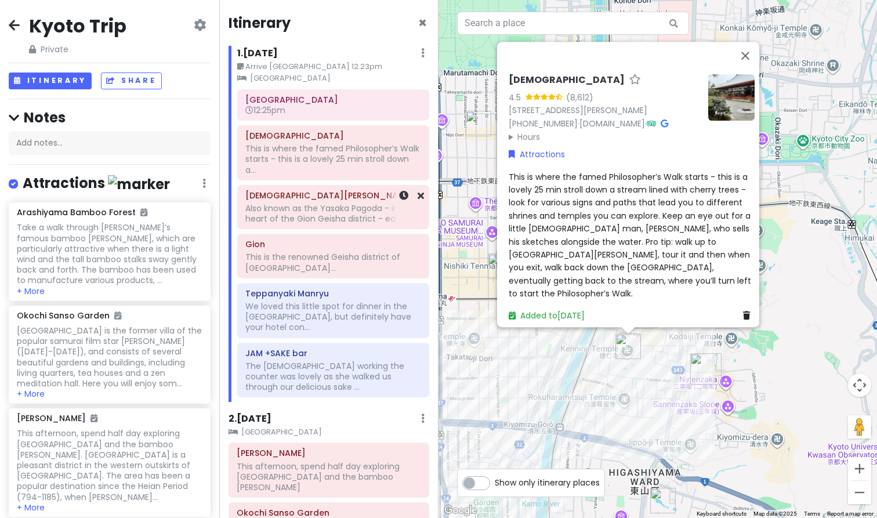
click at [306, 198] on h6 "[DEMOGRAPHIC_DATA][PERSON_NAME] ([GEOGRAPHIC_DATA])" at bounding box center [333, 195] width 176 height 10
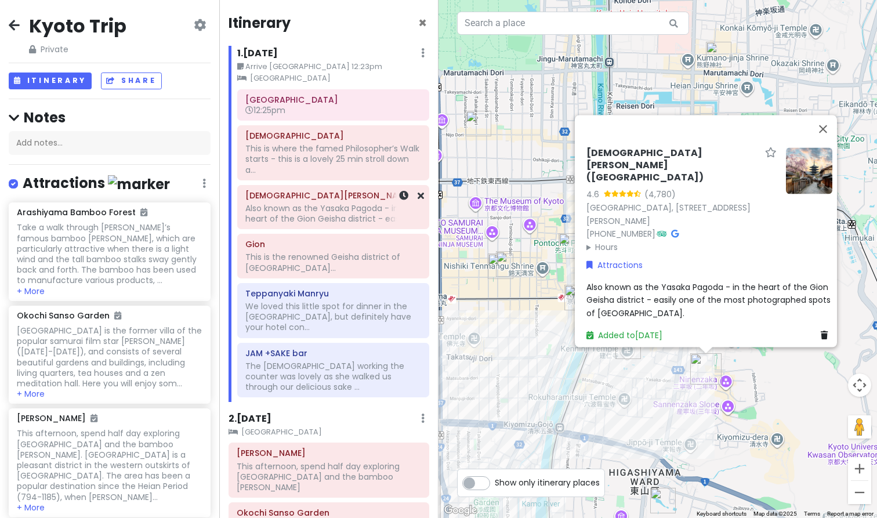
click at [305, 225] on div "[DEMOGRAPHIC_DATA][PERSON_NAME] ([GEOGRAPHIC_DATA]) Also known as the [GEOGRAPH…" at bounding box center [333, 208] width 191 height 44
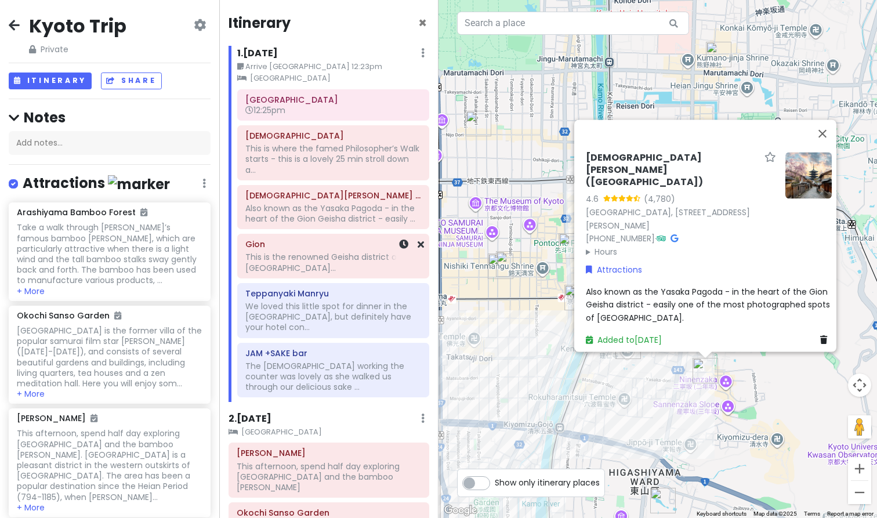
click at [306, 241] on h6 "Gion" at bounding box center [333, 244] width 176 height 10
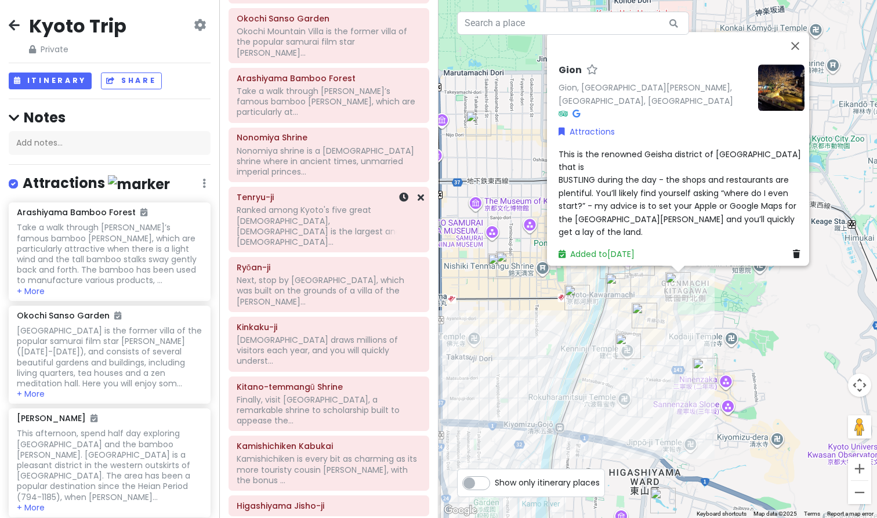
scroll to position [556, 0]
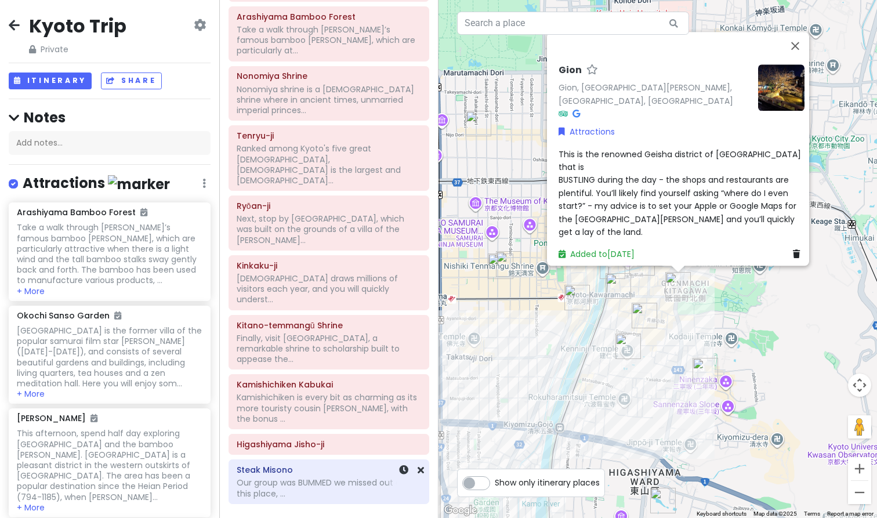
click at [305, 465] on h6 "Steak Misono" at bounding box center [329, 470] width 184 height 10
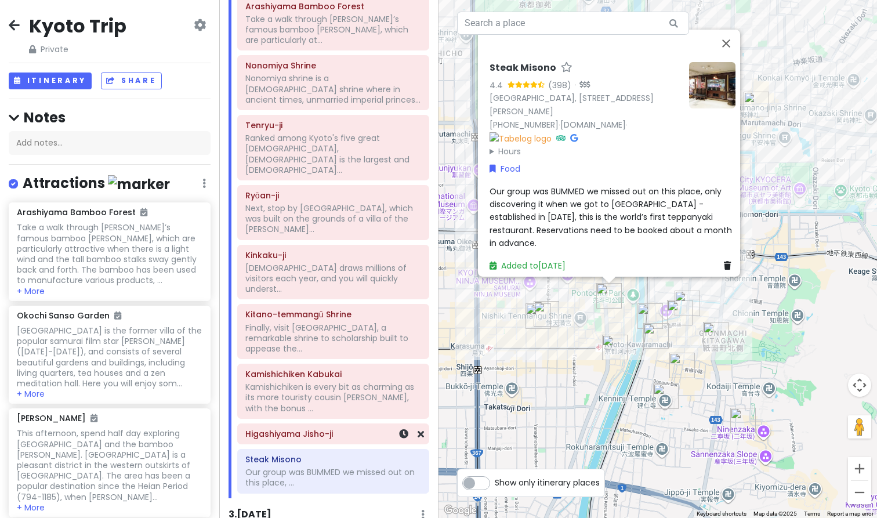
click at [307, 429] on h6 "Higashiyama Jisho-ji" at bounding box center [333, 434] width 176 height 10
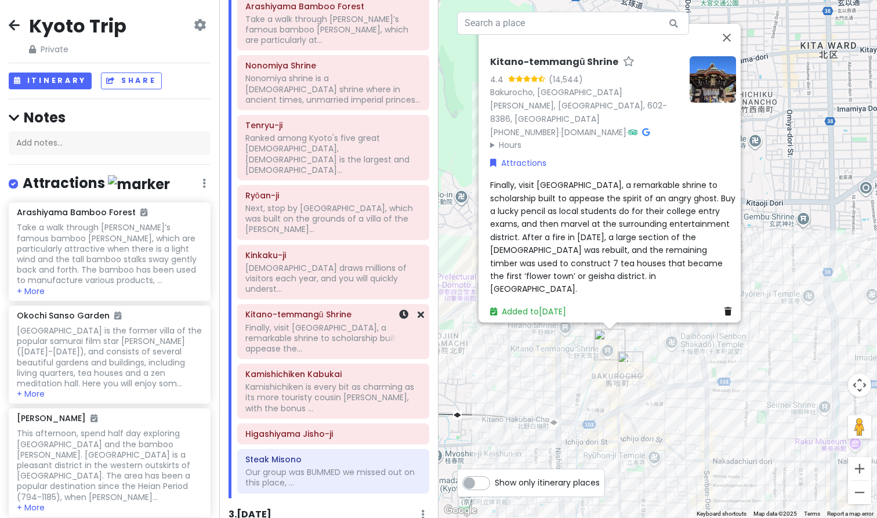
click at [305, 305] on div "Kitano-temmangū Shrine Finally, visit [GEOGRAPHIC_DATA], a remarkable shrine to…" at bounding box center [333, 332] width 191 height 54
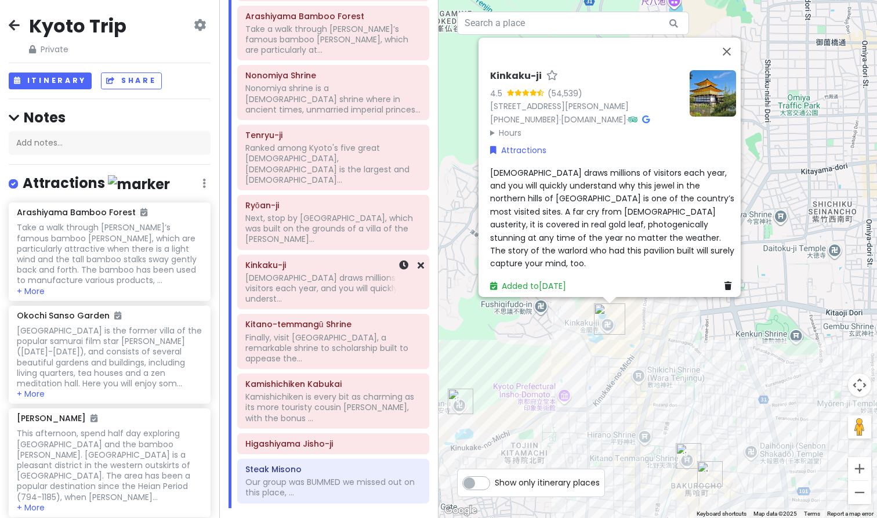
scroll to position [549, 0]
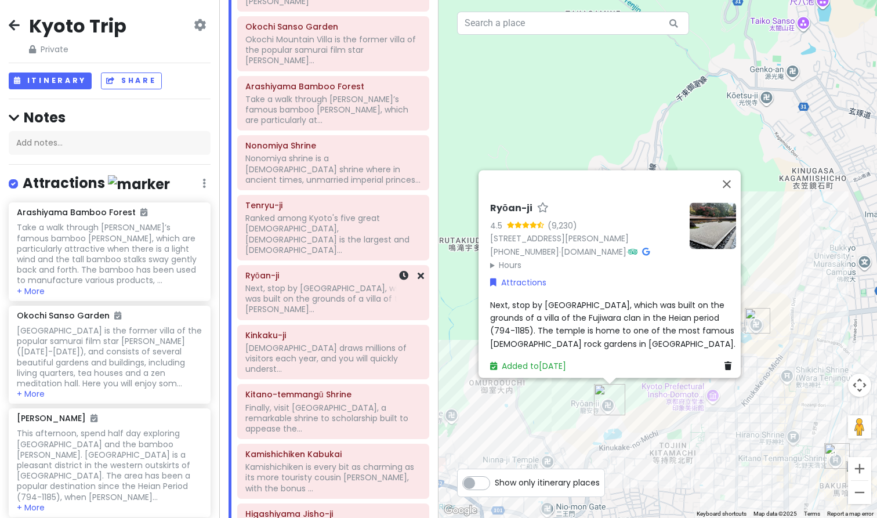
scroll to position [472, 0]
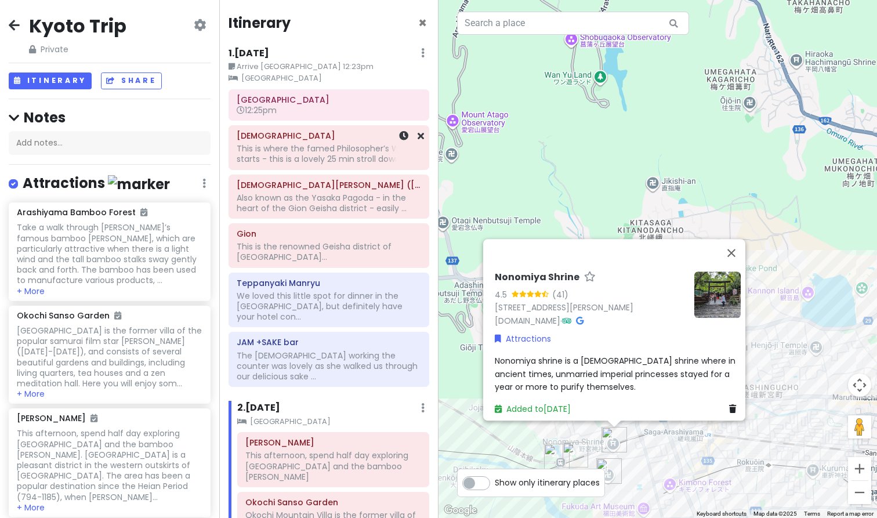
scroll to position [0, 0]
click at [303, 235] on h6 "Gion" at bounding box center [329, 234] width 184 height 10
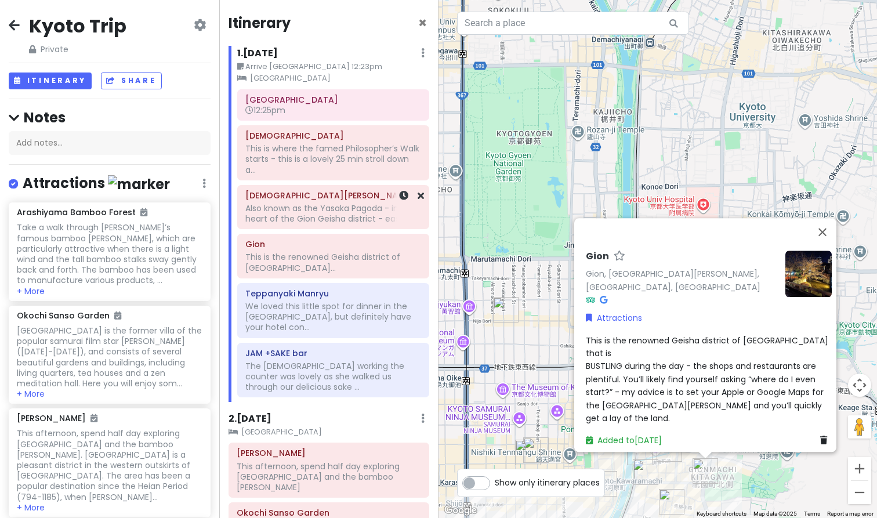
click at [310, 175] on div "Also known as the Yasaka Pagoda - in the heart of the Gion Geisha district - ea…" at bounding box center [333, 159] width 176 height 32
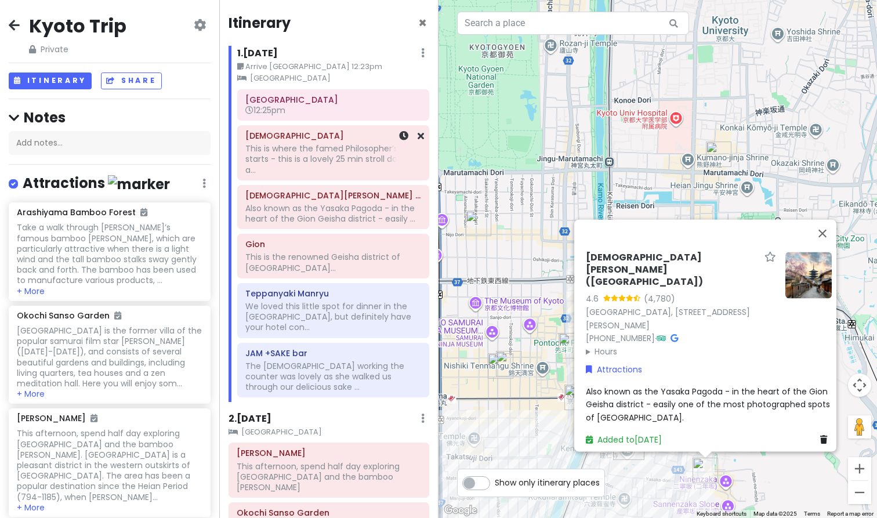
click at [316, 171] on div "This is where the famed Philosopher’s Walk starts - this is a lovely 25 min str…" at bounding box center [333, 159] width 176 height 32
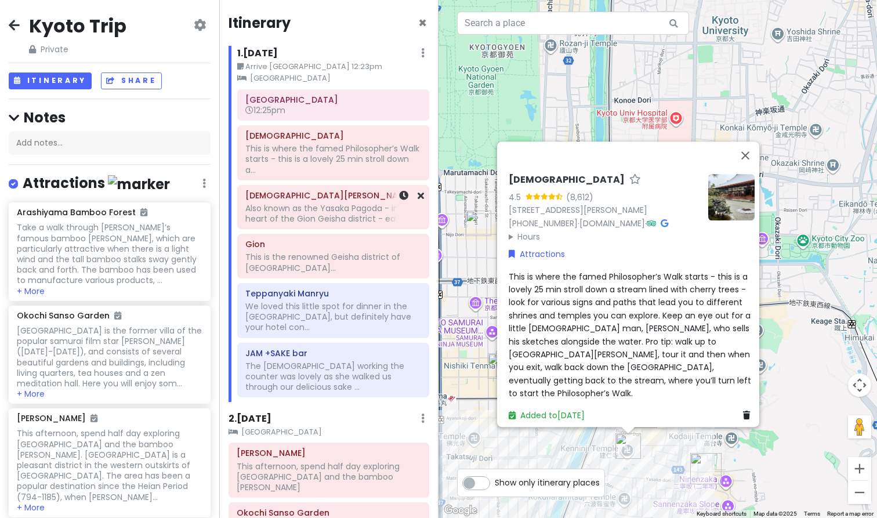
click at [310, 175] on div "Also known as the Yasaka Pagoda - in the heart of the Gion Geisha district - ea…" at bounding box center [333, 159] width 176 height 32
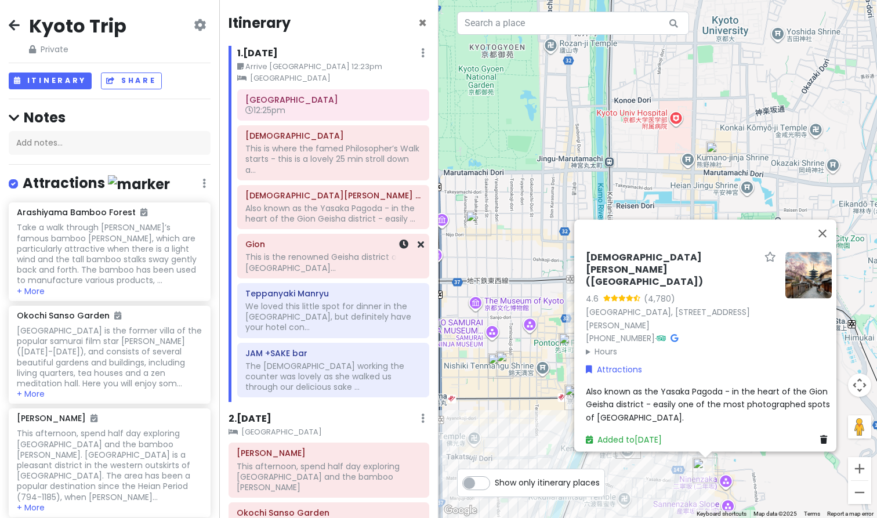
click at [308, 248] on div "Gion This is the renowned Geisha district of [GEOGRAPHIC_DATA]..." at bounding box center [333, 256] width 176 height 39
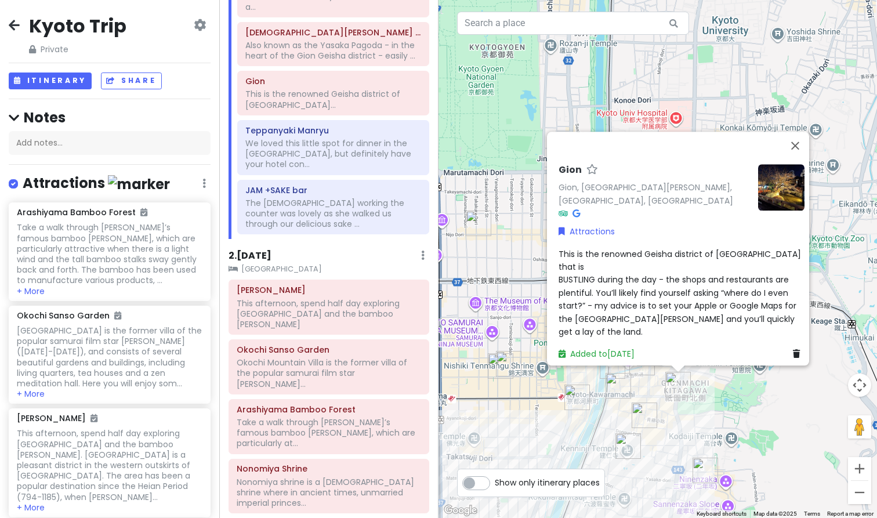
scroll to position [168, 0]
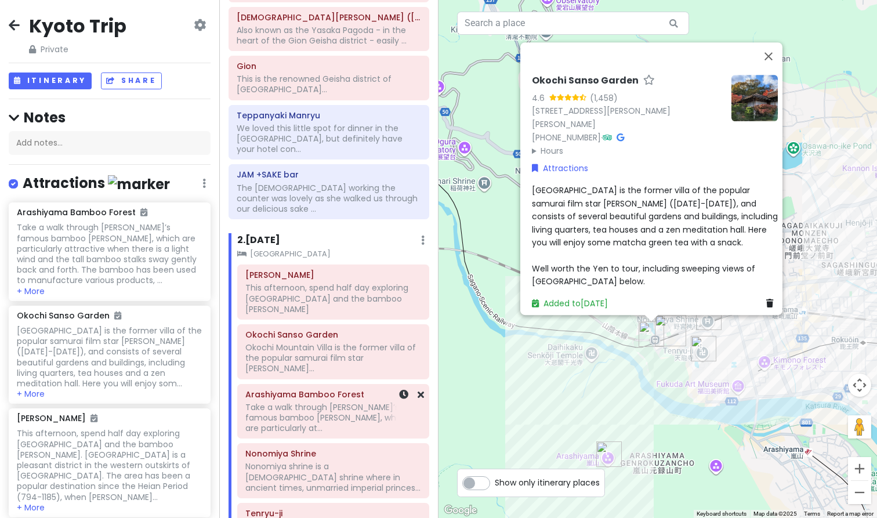
click at [296, 389] on h6 "Arashiyama Bamboo Forest" at bounding box center [333, 394] width 176 height 10
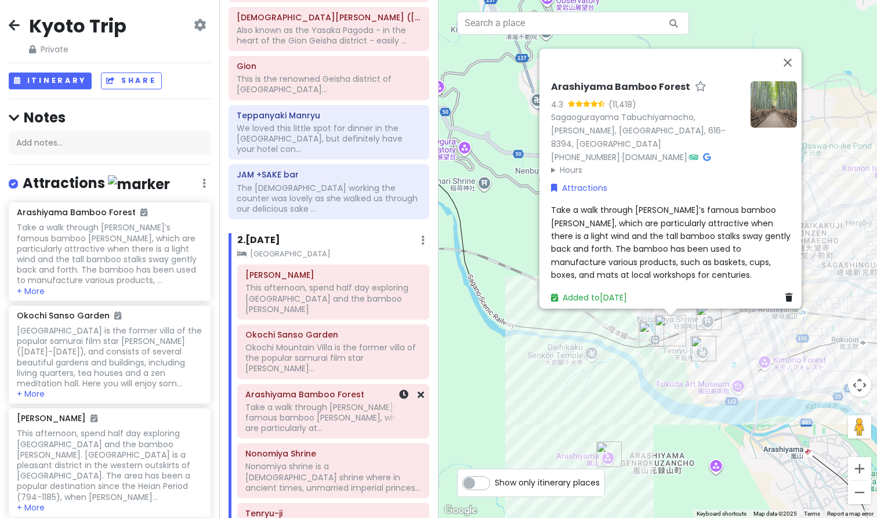
click at [293, 224] on div "[PERSON_NAME] This afternoon, spend half day exploring [GEOGRAPHIC_DATA] and th…" at bounding box center [329, 73] width 218 height 302
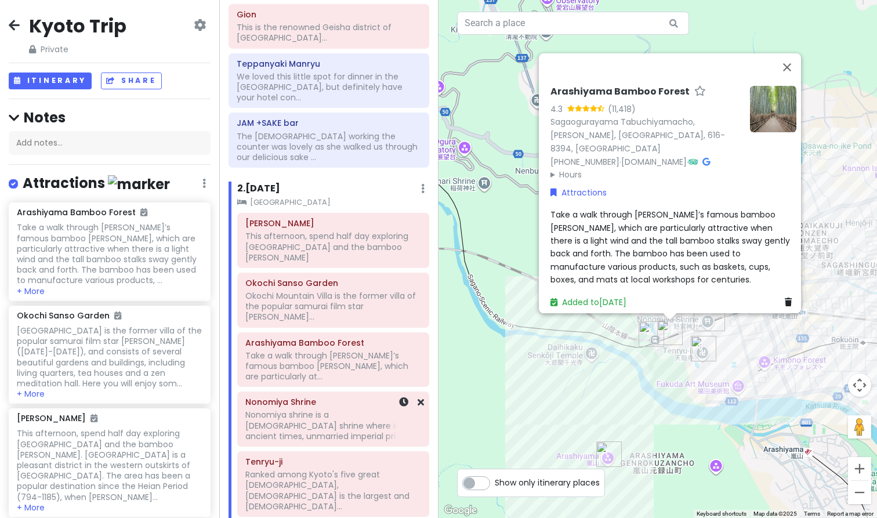
scroll to position [219, 0]
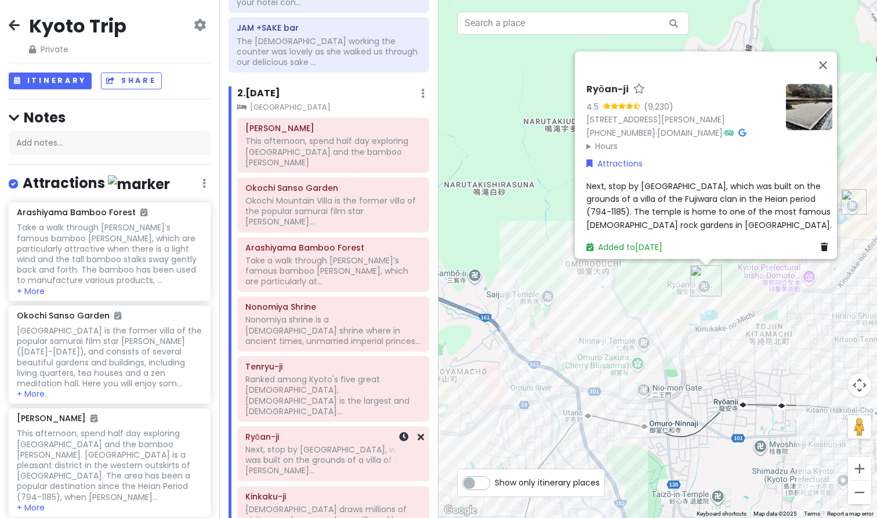
scroll to position [323, 0]
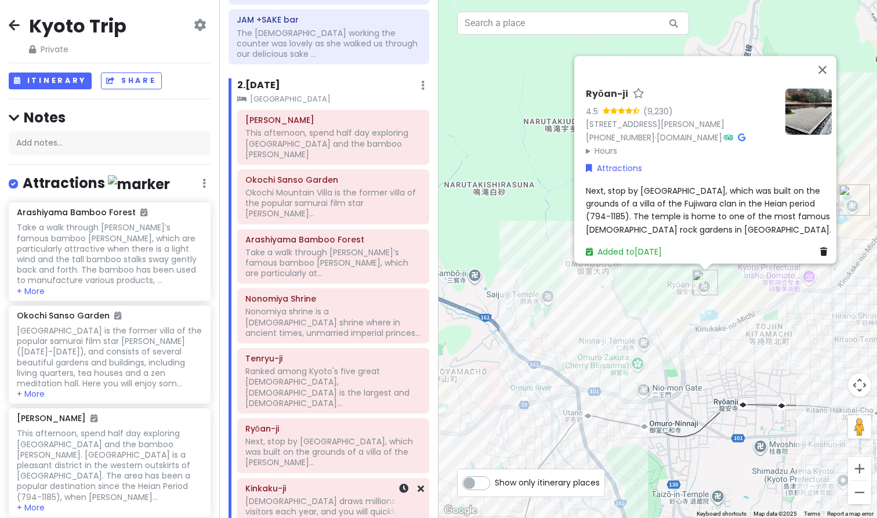
click at [285, 480] on div "Kinkaku-ji Kinkakuji Temple draws millions of visitors each year, and you will …" at bounding box center [333, 505] width 176 height 50
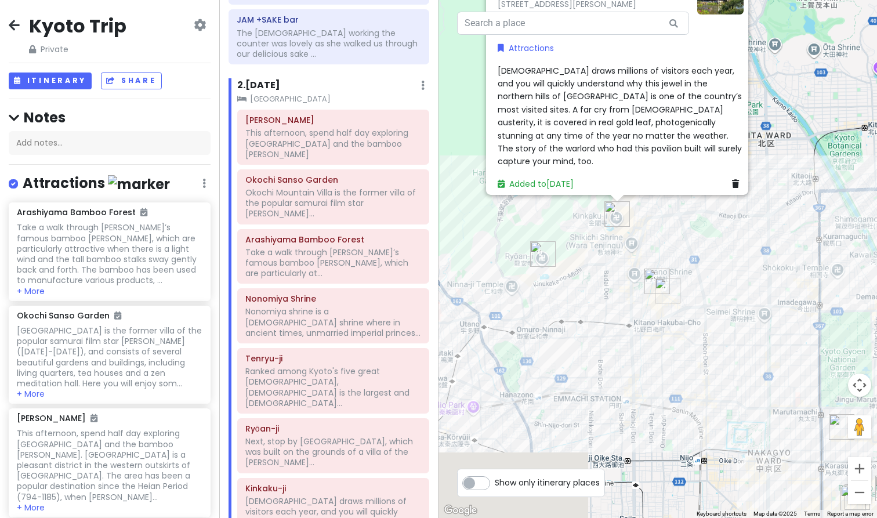
drag, startPoint x: 579, startPoint y: 419, endPoint x: 550, endPoint y: 247, distance: 174.7
click at [549, 247] on div "Kinkaku-ji 4.5 (54,539) 1 Kinkakujichō, [PERSON_NAME], [GEOGRAPHIC_DATA], 603-8…" at bounding box center [658, 259] width 439 height 518
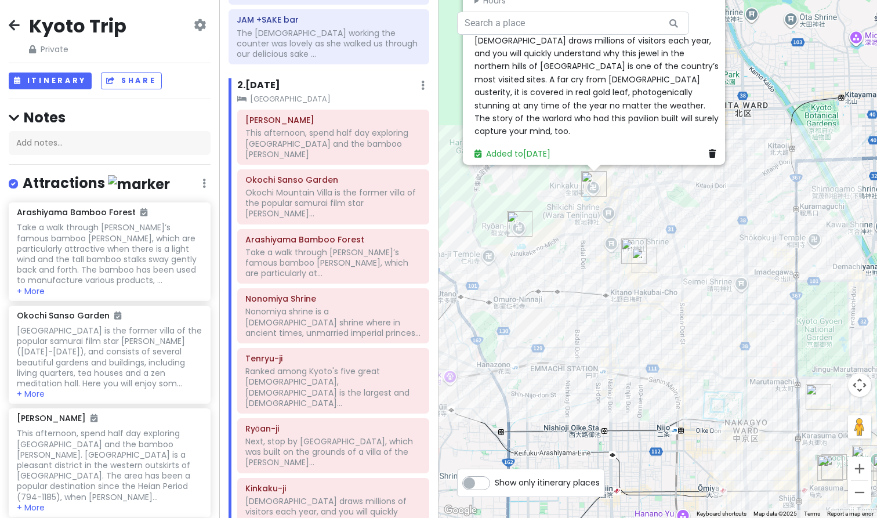
drag, startPoint x: 609, startPoint y: 327, endPoint x: 715, endPoint y: 236, distance: 139.9
click at [709, 237] on div "Kinkaku-ji 4.5 (54,539) 1 Kinkakujichō, [PERSON_NAME], [GEOGRAPHIC_DATA], 603-8…" at bounding box center [658, 259] width 439 height 518
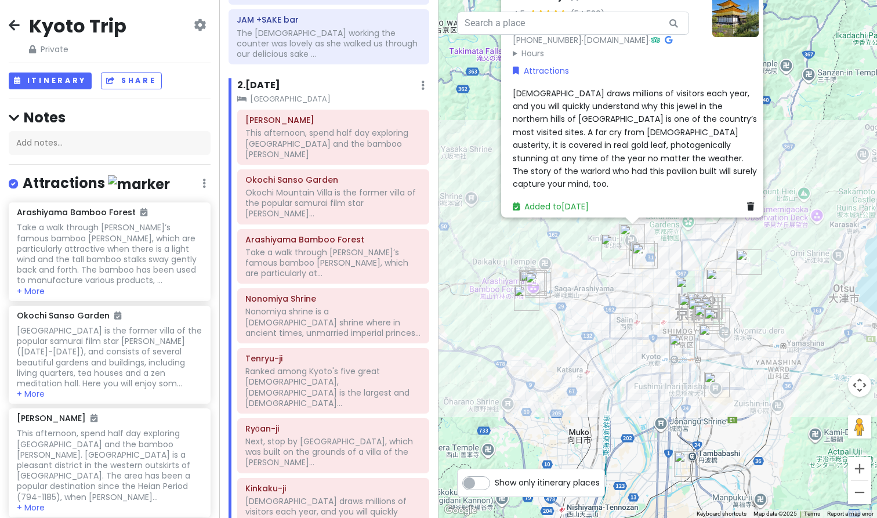
drag, startPoint x: 717, startPoint y: 236, endPoint x: 622, endPoint y: 283, distance: 105.3
click at [622, 283] on div "Kinkaku-ji 4.5 (54,539) 1 Kinkakujichō, [PERSON_NAME], [GEOGRAPHIC_DATA], 603-8…" at bounding box center [658, 259] width 439 height 518
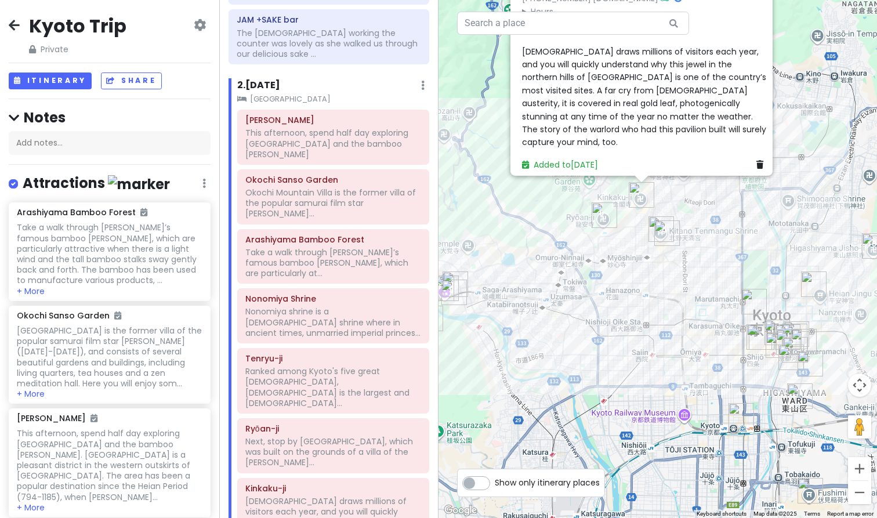
drag, startPoint x: 634, startPoint y: 283, endPoint x: 568, endPoint y: 220, distance: 91.1
click at [568, 221] on div "Kinkaku-ji 4.5 (54,539) 1 Kinkakujichō, [PERSON_NAME], [GEOGRAPHIC_DATA], 603-8…" at bounding box center [658, 259] width 439 height 518
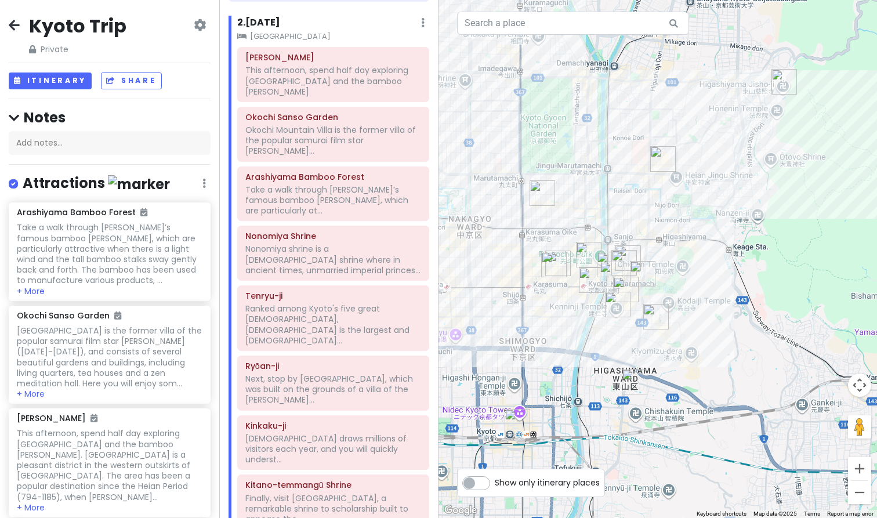
scroll to position [386, 0]
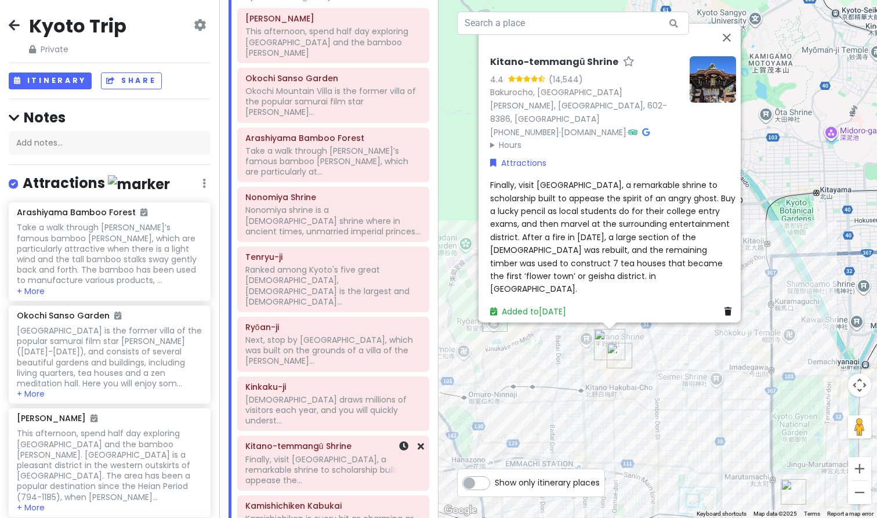
scroll to position [452, 0]
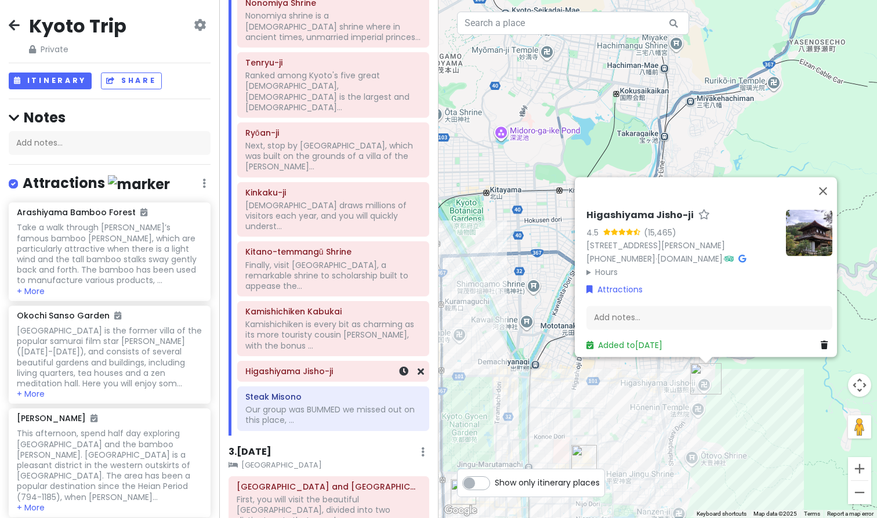
scroll to position [620, 0]
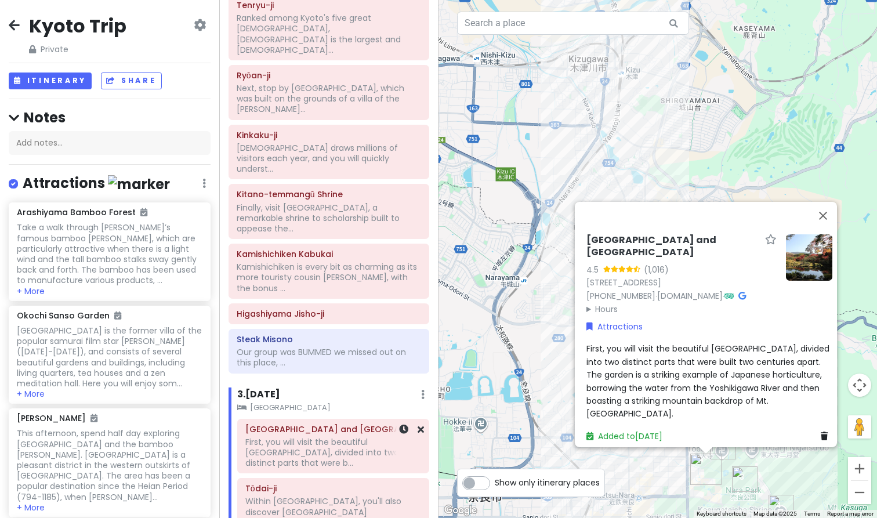
scroll to position [677, 0]
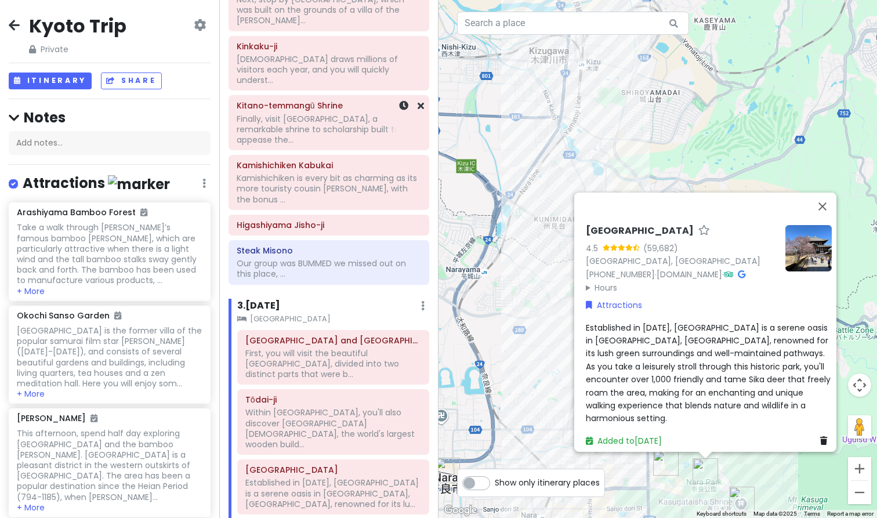
scroll to position [775, 0]
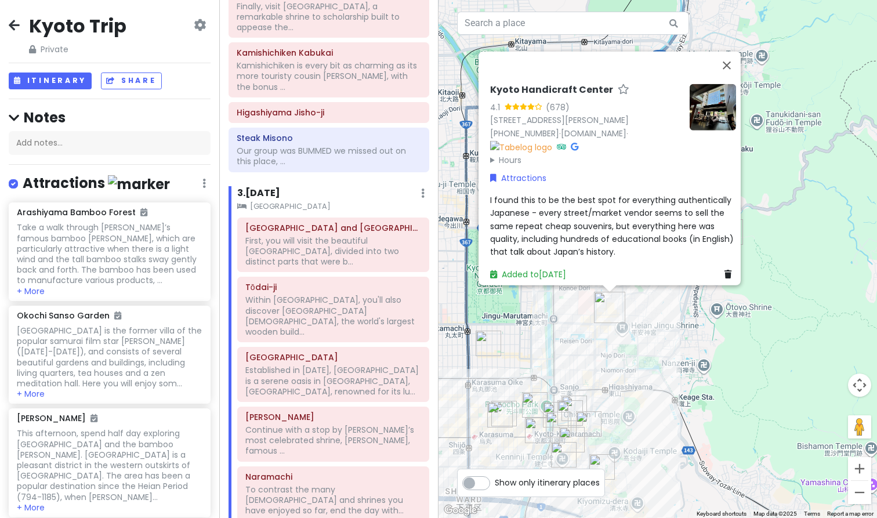
scroll to position [878, 0]
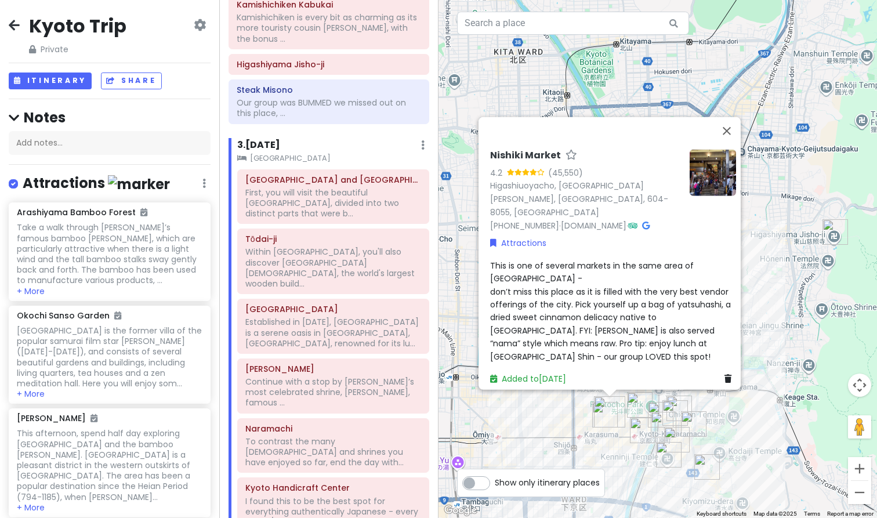
scroll to position [927, 0]
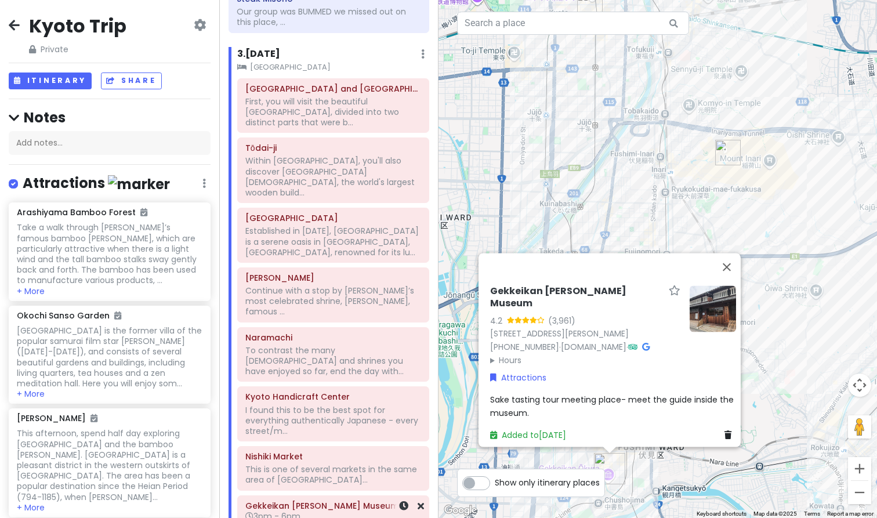
scroll to position [1016, 0]
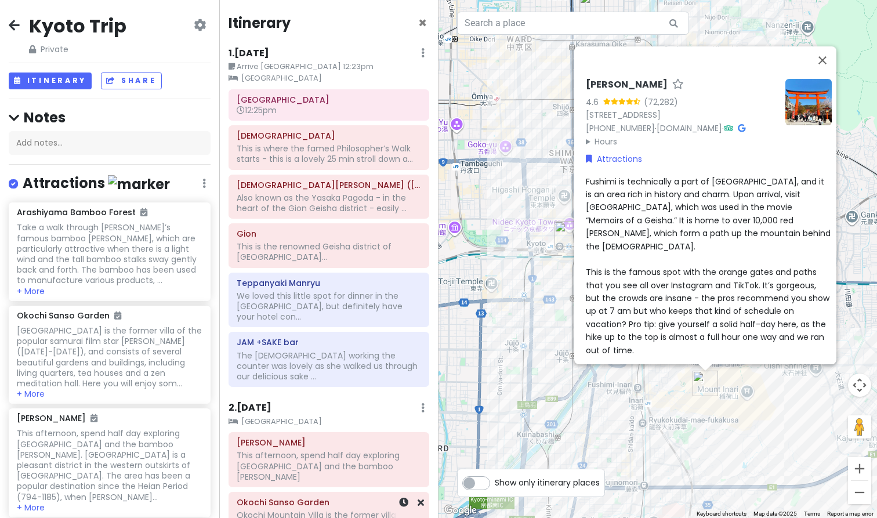
scroll to position [0, 0]
